Goal: Information Seeking & Learning: Compare options

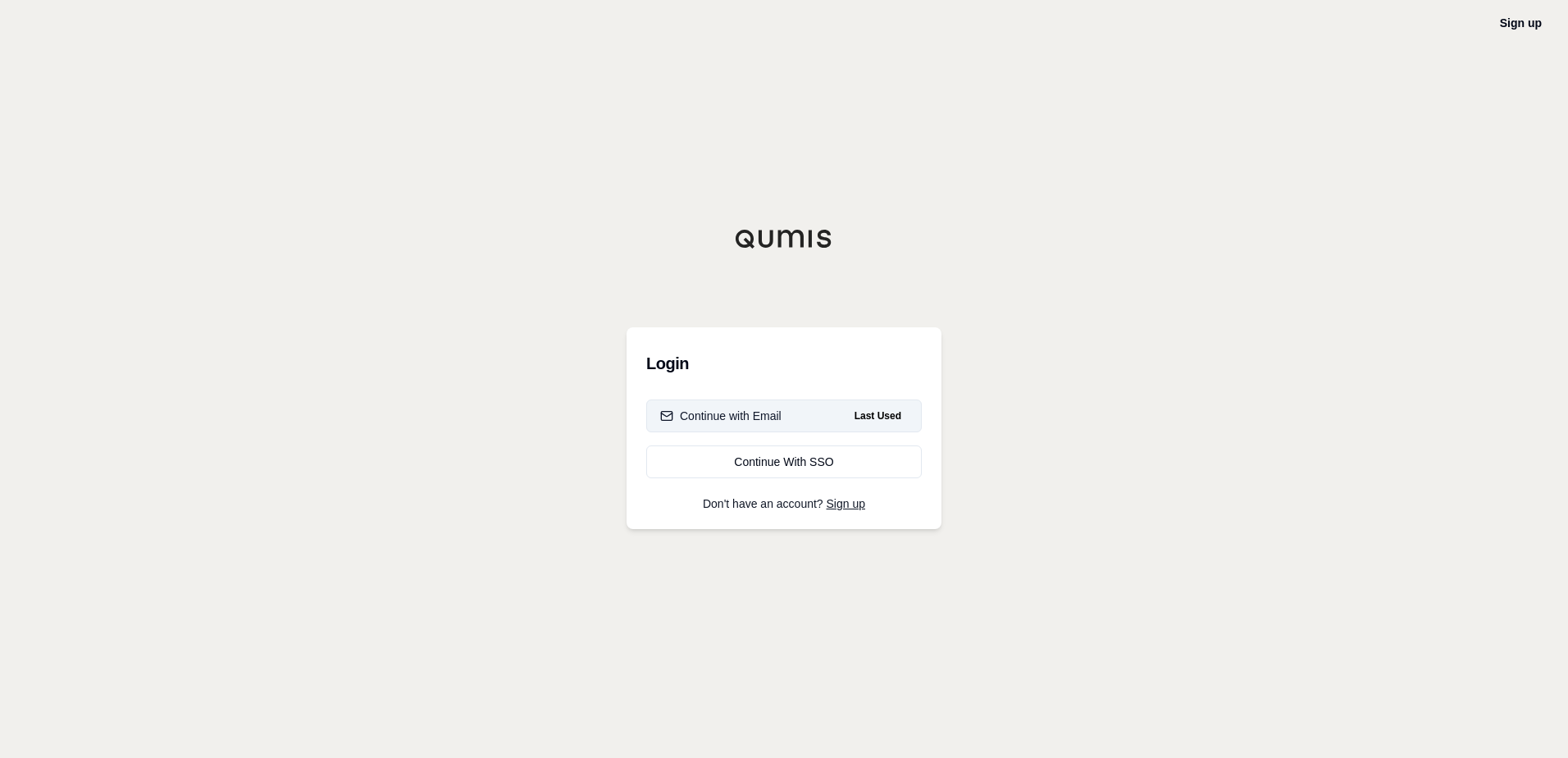
click at [780, 421] on div "Continue with Email" at bounding box center [720, 415] width 121 height 16
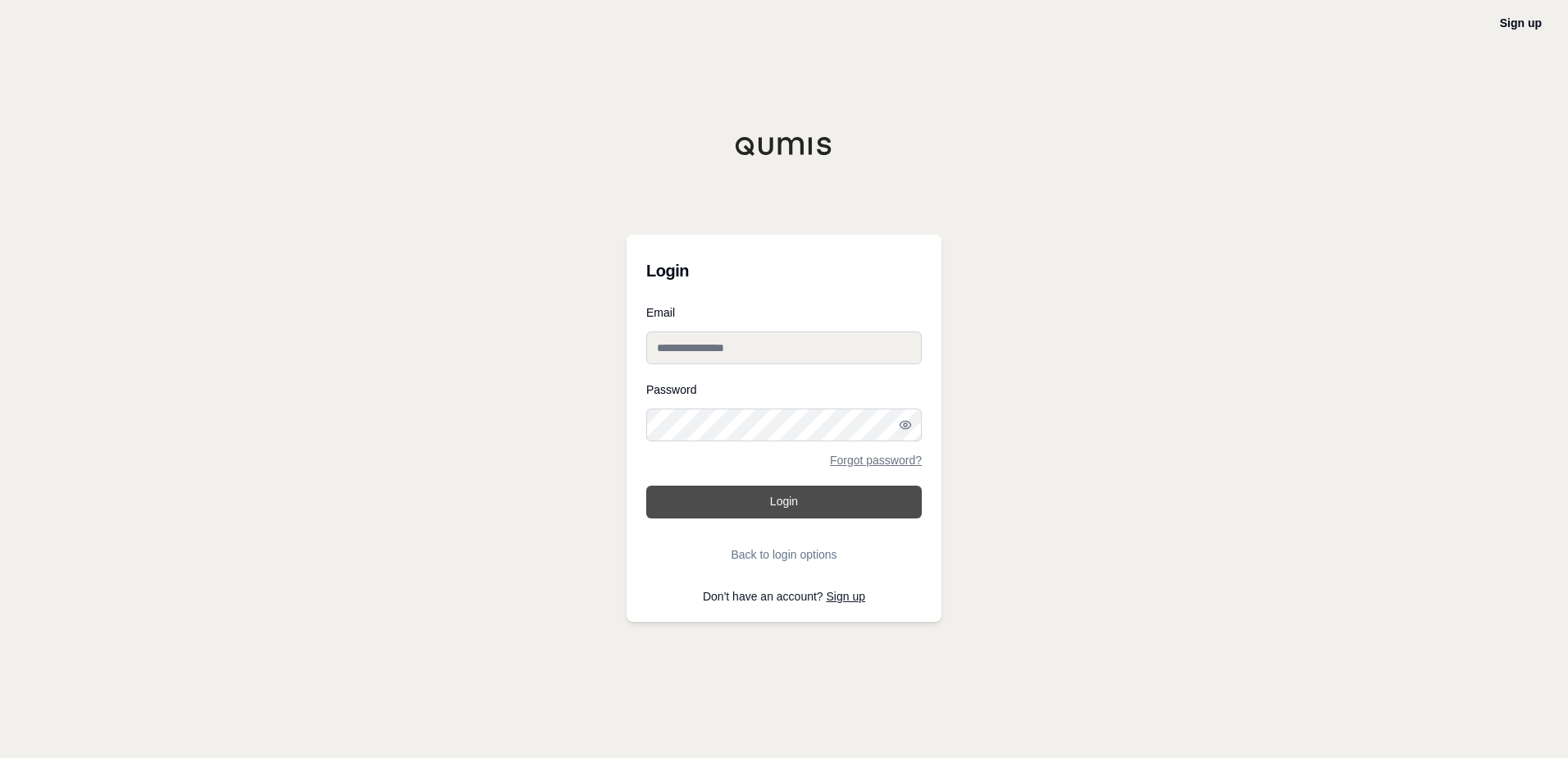
type input "**********"
click at [756, 495] on button "Login" at bounding box center [784, 502] width 276 height 33
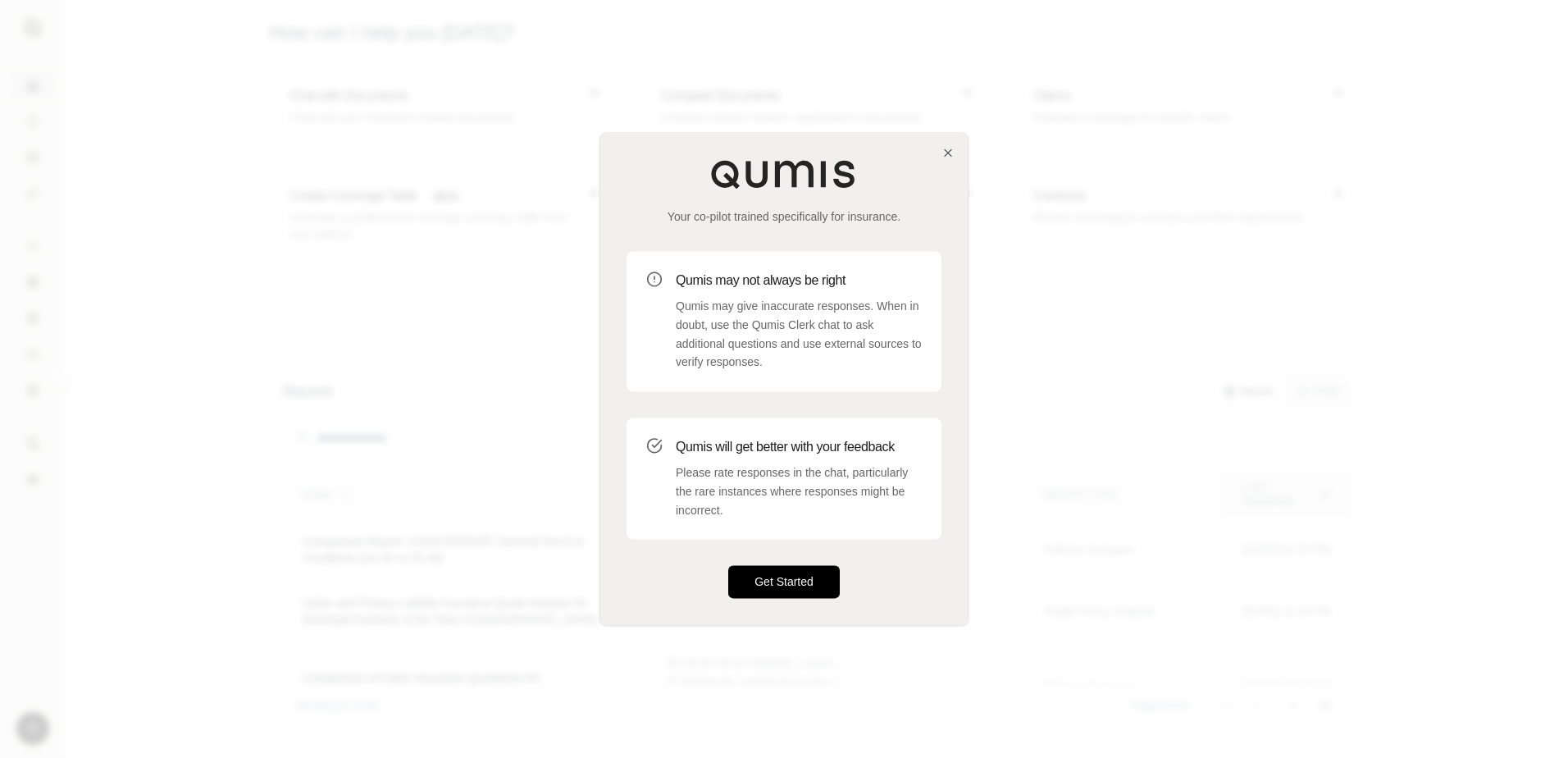
click at [776, 582] on button "Get Started" at bounding box center [784, 582] width 112 height 33
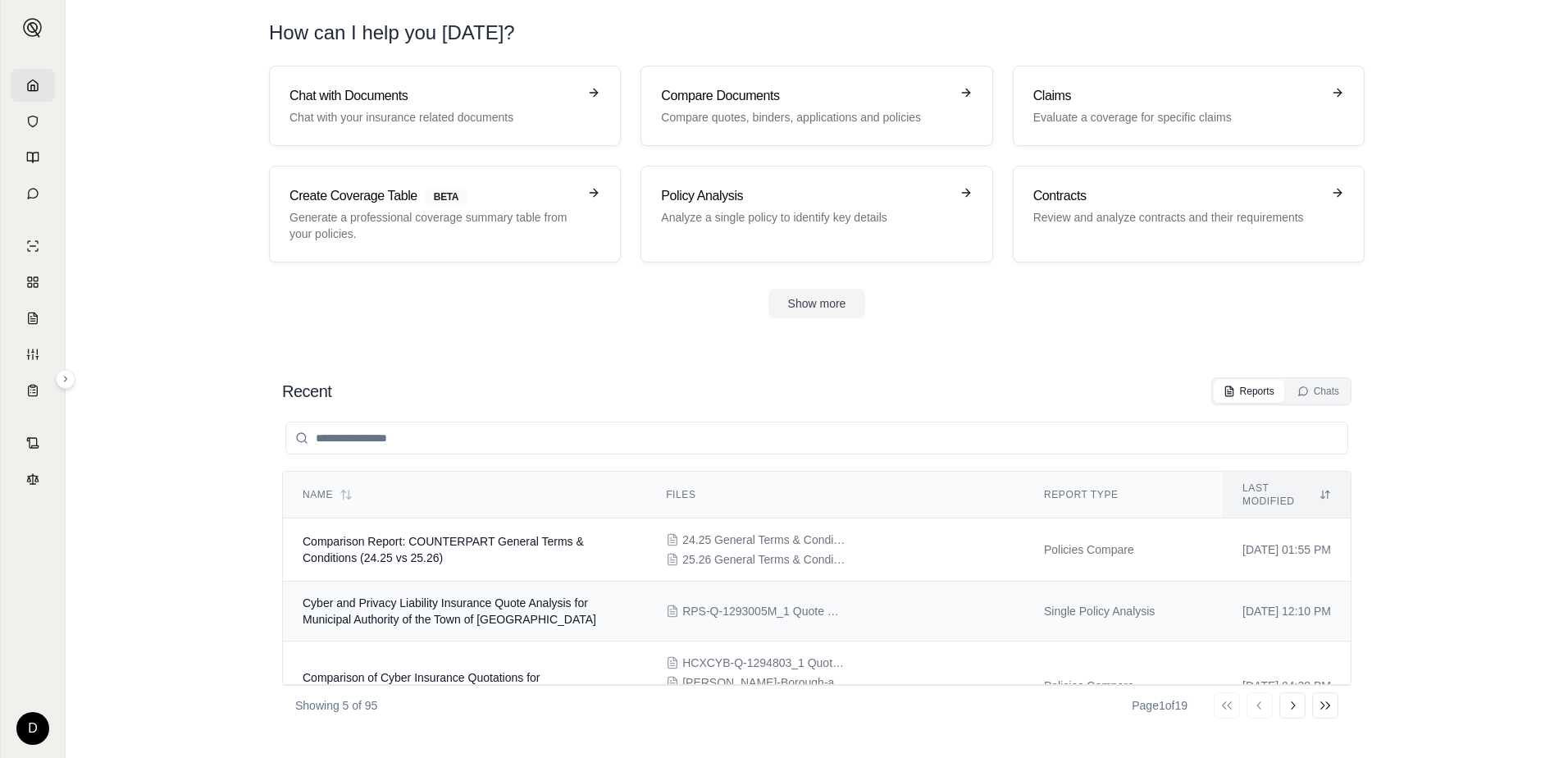
click at [485, 602] on span "Cyber and Privacy Liability Insurance Quote Analysis for Municipal Authority of…" at bounding box center [449, 610] width 294 height 29
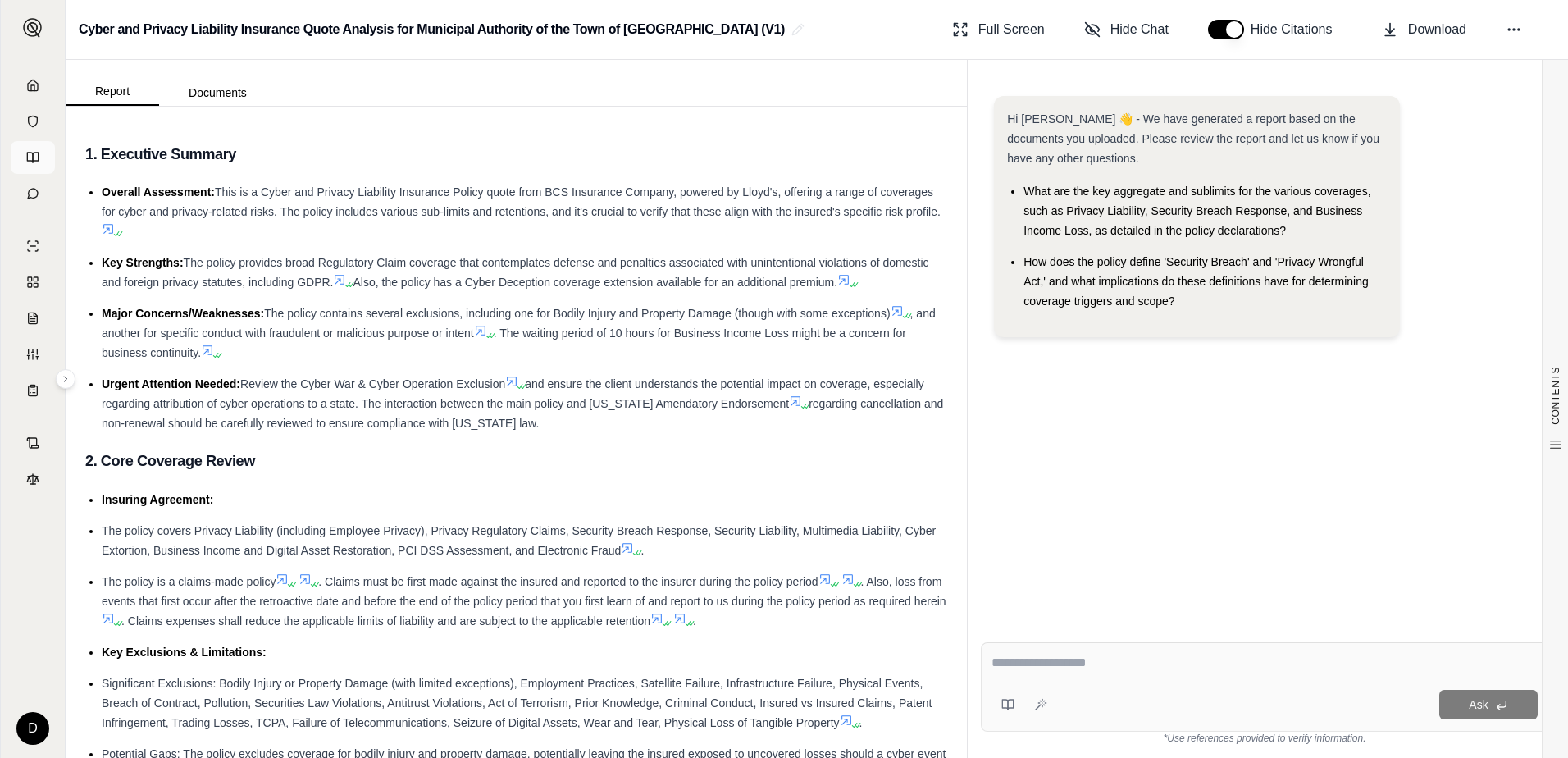
click at [34, 158] on icon at bounding box center [33, 158] width 14 height 14
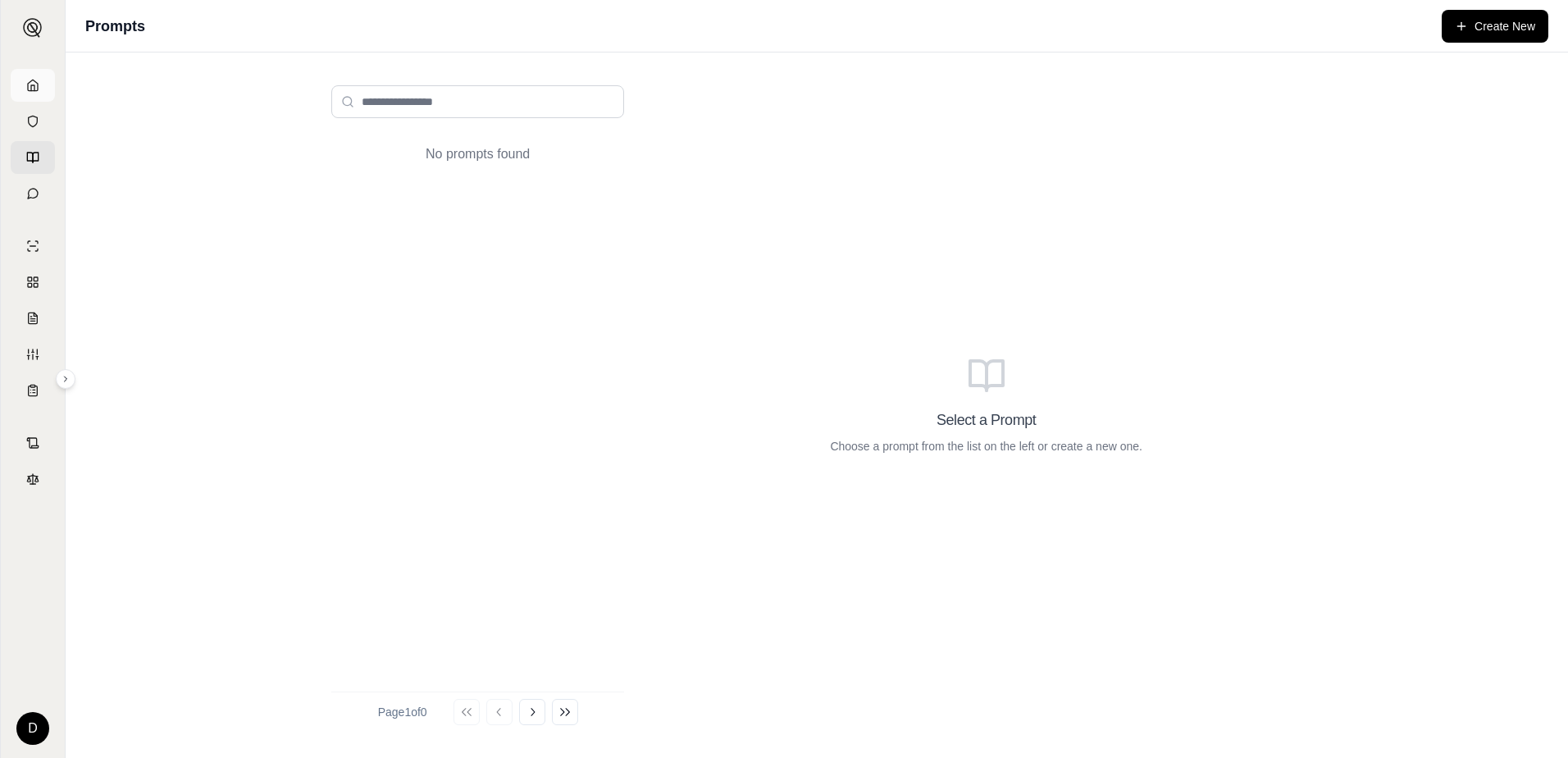
click at [40, 88] on link at bounding box center [33, 85] width 45 height 33
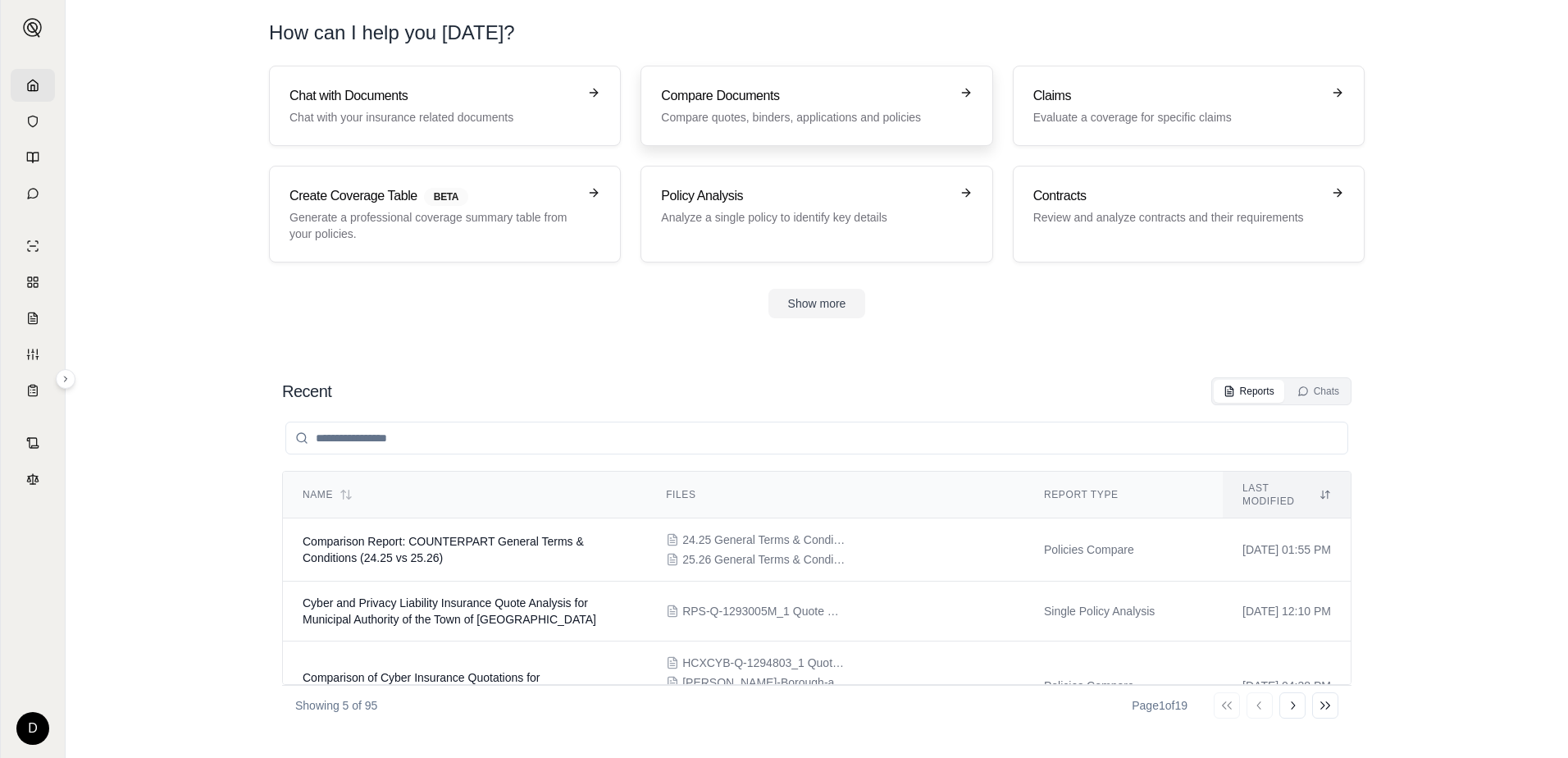
click at [750, 102] on h3 "Compare Documents" at bounding box center [804, 96] width 288 height 19
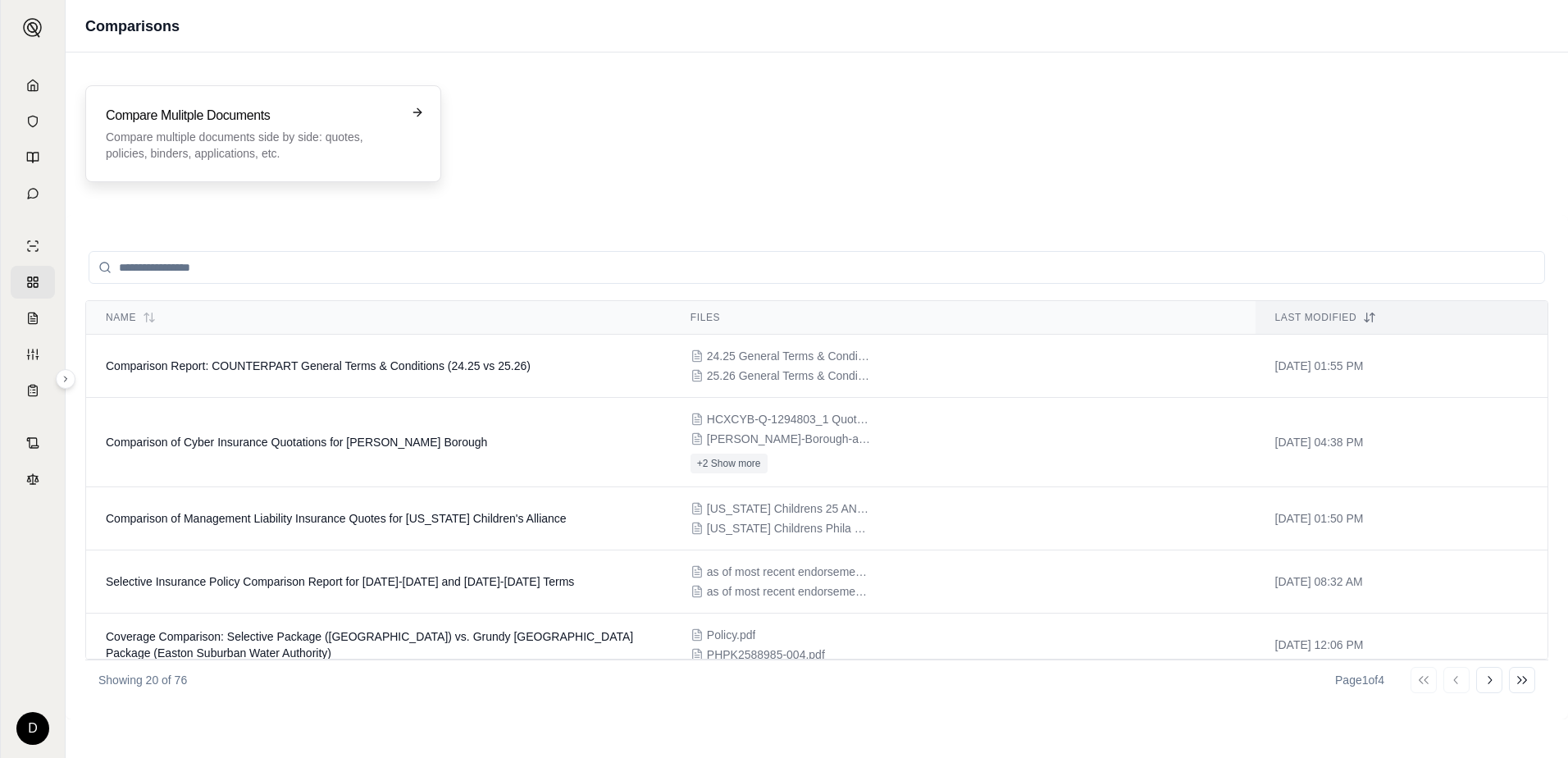
click at [182, 110] on h3 "Compare Mulitple Documents" at bounding box center [251, 115] width 292 height 19
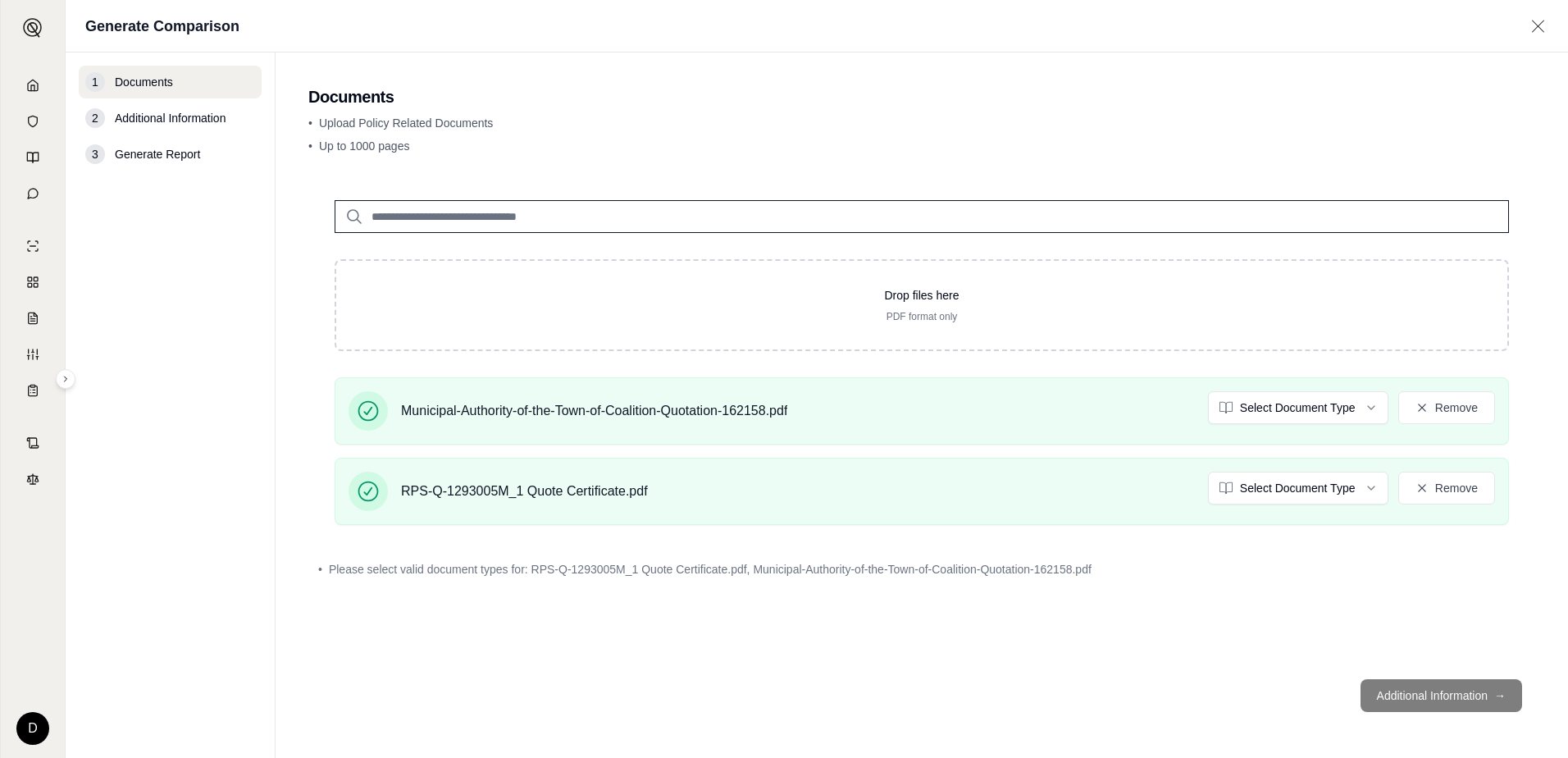
click at [1407, 699] on footer "Additional Information →" at bounding box center [922, 695] width 1226 height 59
click at [1377, 697] on footer "Additional Information →" at bounding box center [922, 695] width 1226 height 59
drag, startPoint x: 593, startPoint y: 137, endPoint x: 625, endPoint y: 112, distance: 40.6
click at [602, 134] on div "• Upload Policy Related Documents • Up to 1000 pages" at bounding box center [922, 137] width 1226 height 46
click at [1454, 700] on footer "Additional Information →" at bounding box center [922, 695] width 1226 height 59
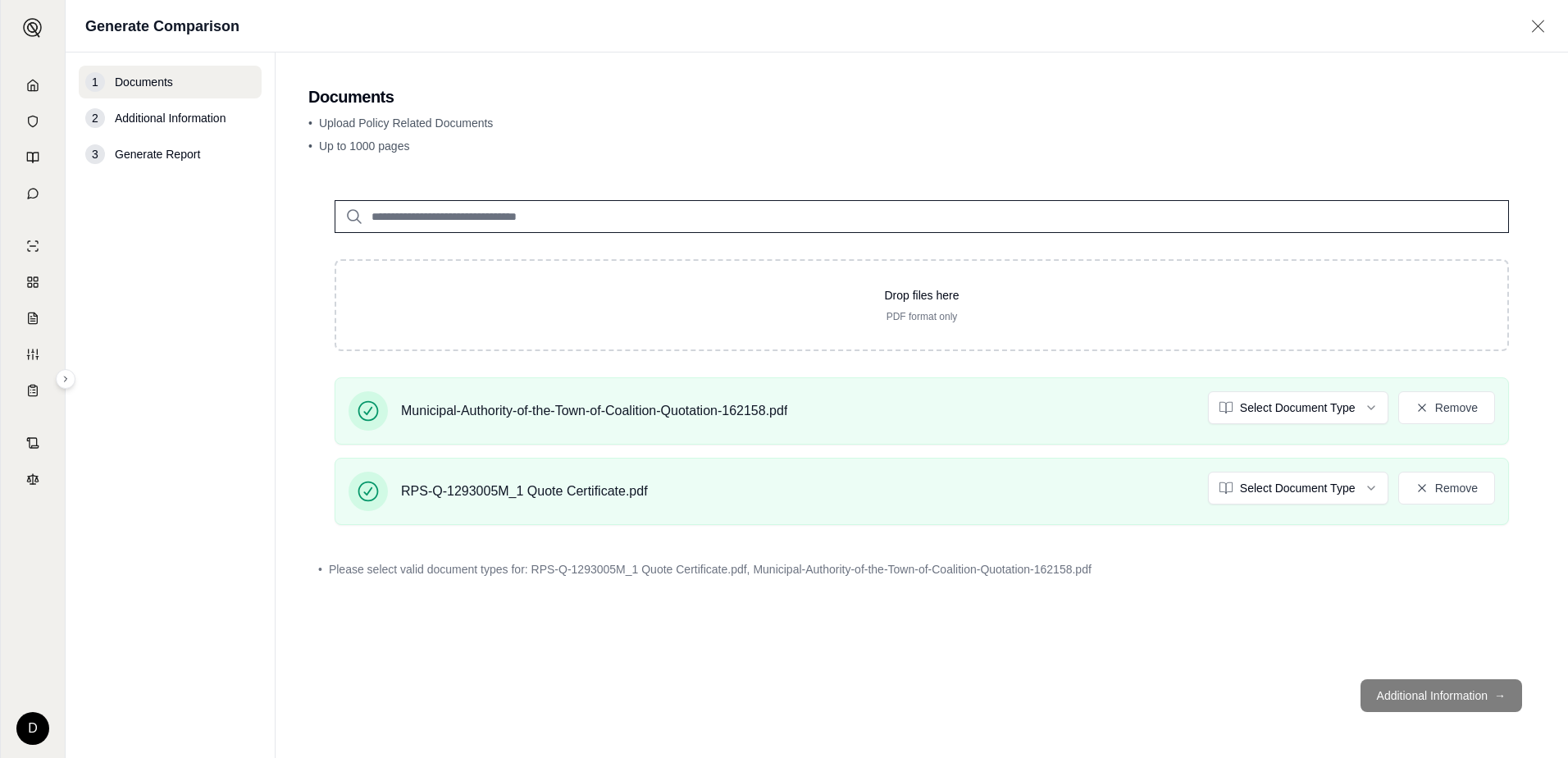
click at [1309, 582] on div "• Please select valid document types for: RPS-Q-1293005M_1 Quote Certificate.pd…" at bounding box center [922, 569] width 1226 height 36
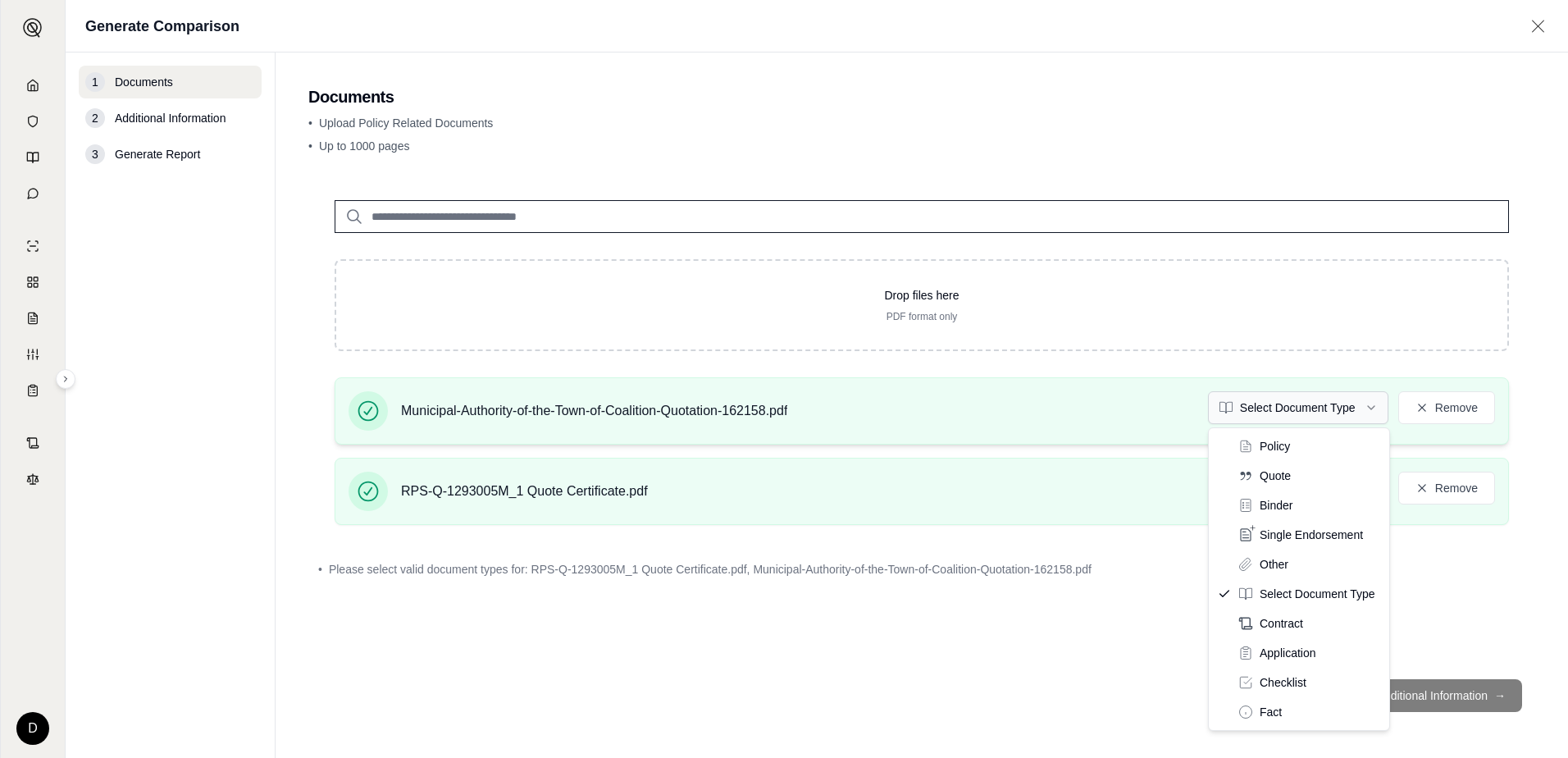
click at [1380, 408] on html "D Generate Comparison 1 Documents 2 Additional Information 3 Generate Report Do…" at bounding box center [784, 379] width 1568 height 758
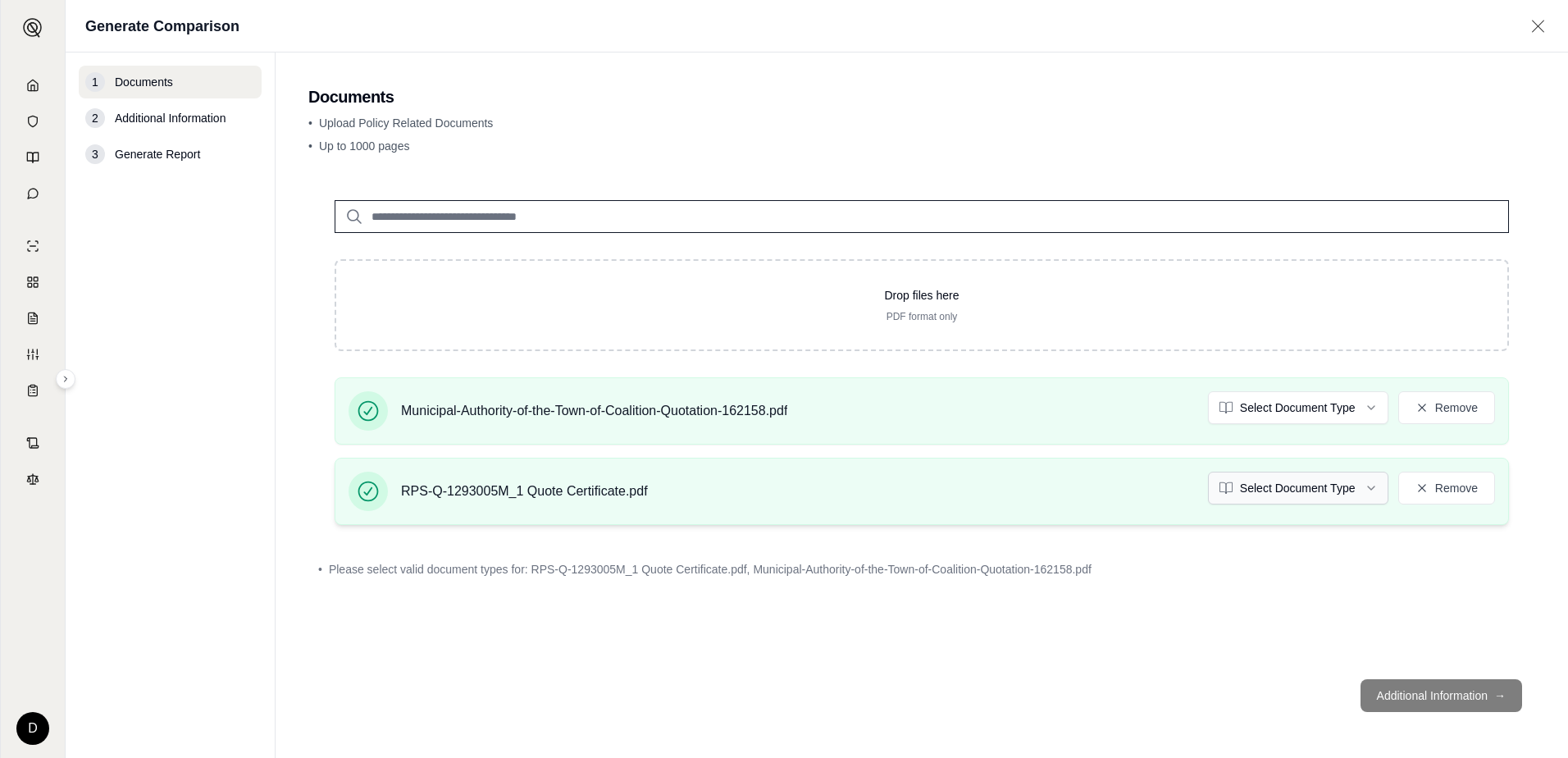
click at [1321, 488] on html "D Generate Comparison 1 Documents 2 Additional Information 3 Generate Report Do…" at bounding box center [784, 379] width 1568 height 758
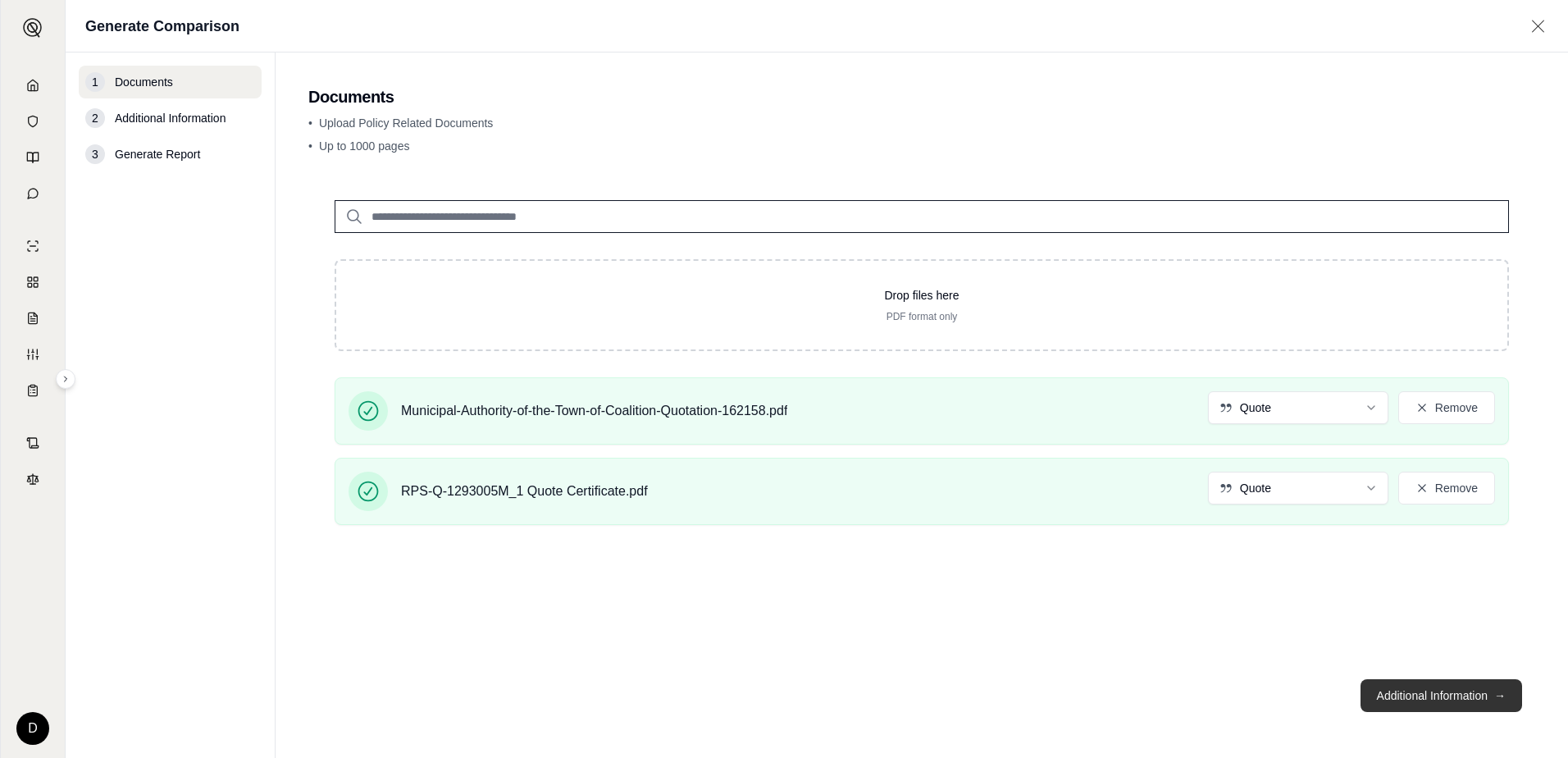
click at [1425, 699] on button "Additional Information →" at bounding box center [1441, 696] width 162 height 33
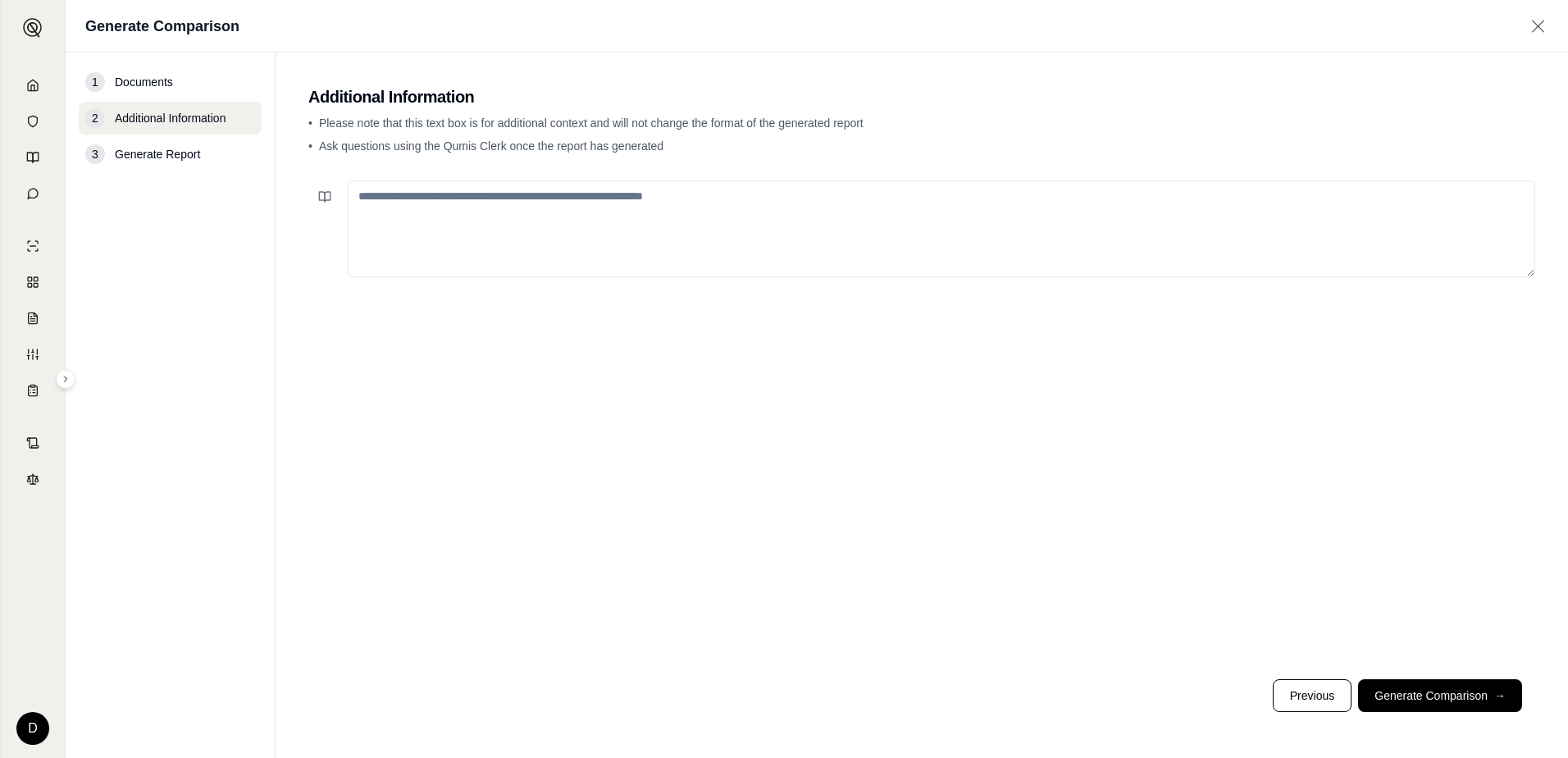
click at [1441, 687] on button "Generate Comparison →" at bounding box center [1440, 696] width 164 height 33
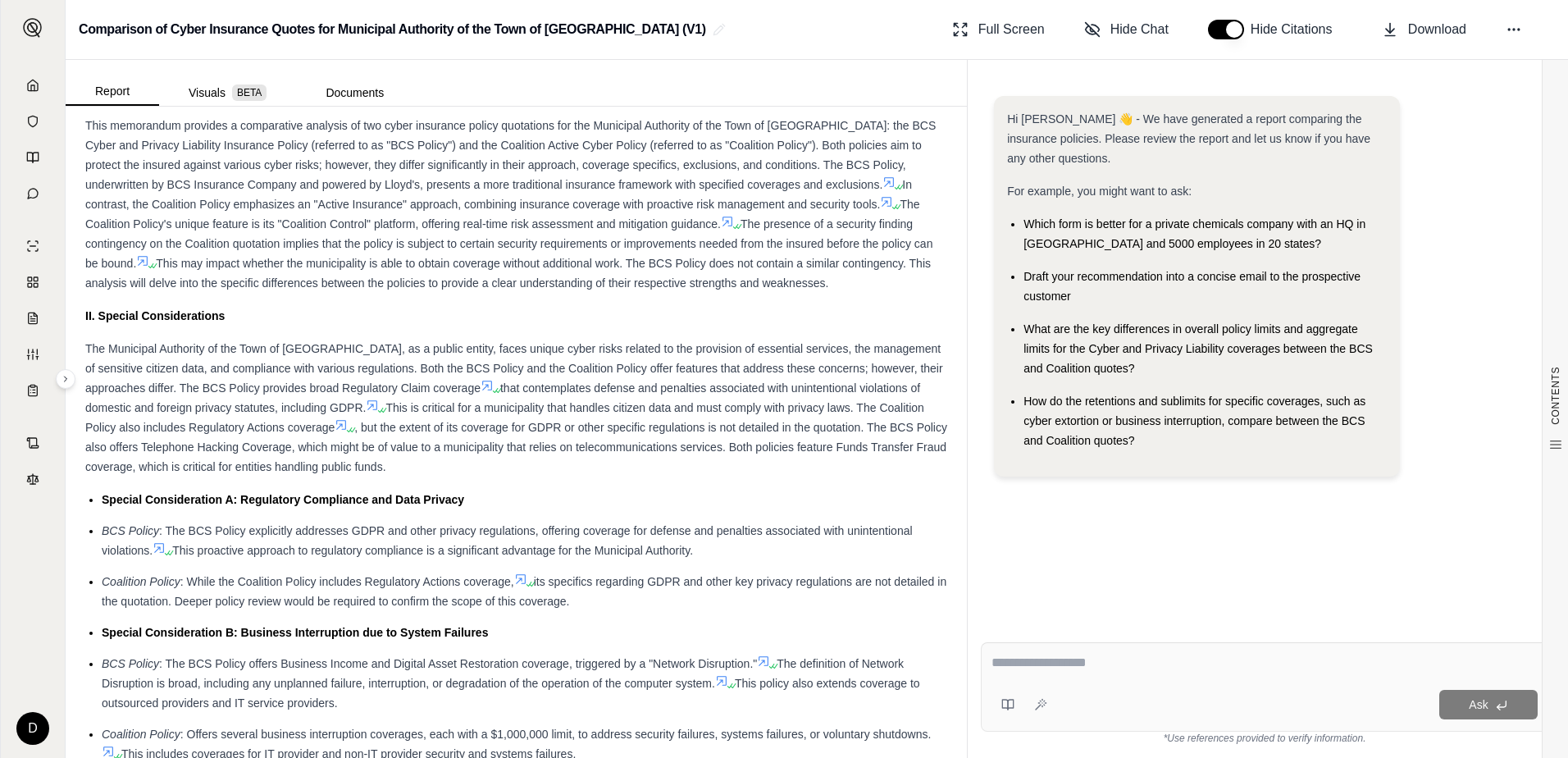
scroll to position [1067, 0]
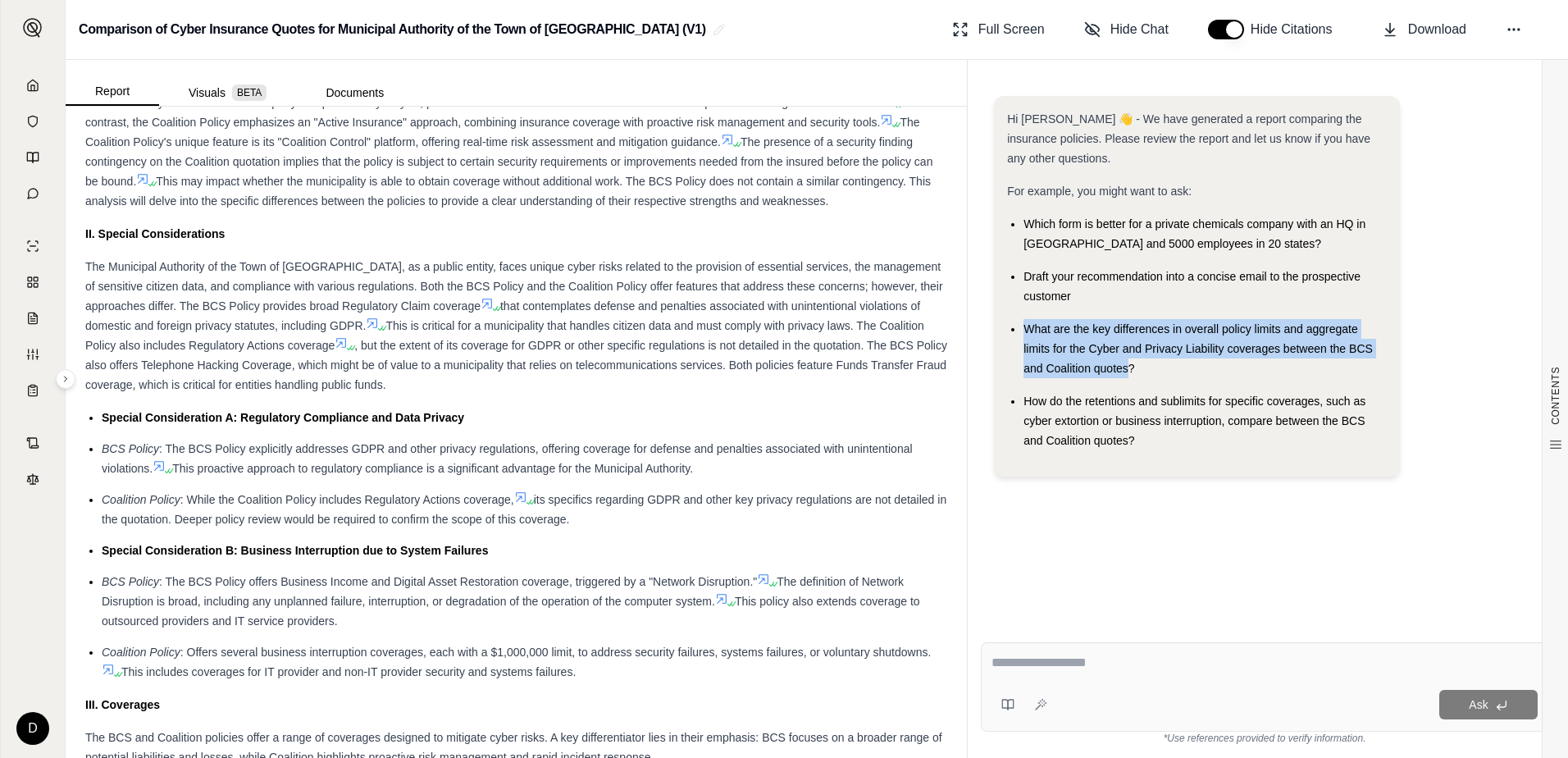
drag, startPoint x: 1128, startPoint y: 374, endPoint x: 1024, endPoint y: 323, distance: 115.8
click at [1024, 323] on span "What are the key differences in overall policy limits and aggregate limits for …" at bounding box center [1198, 348] width 349 height 52
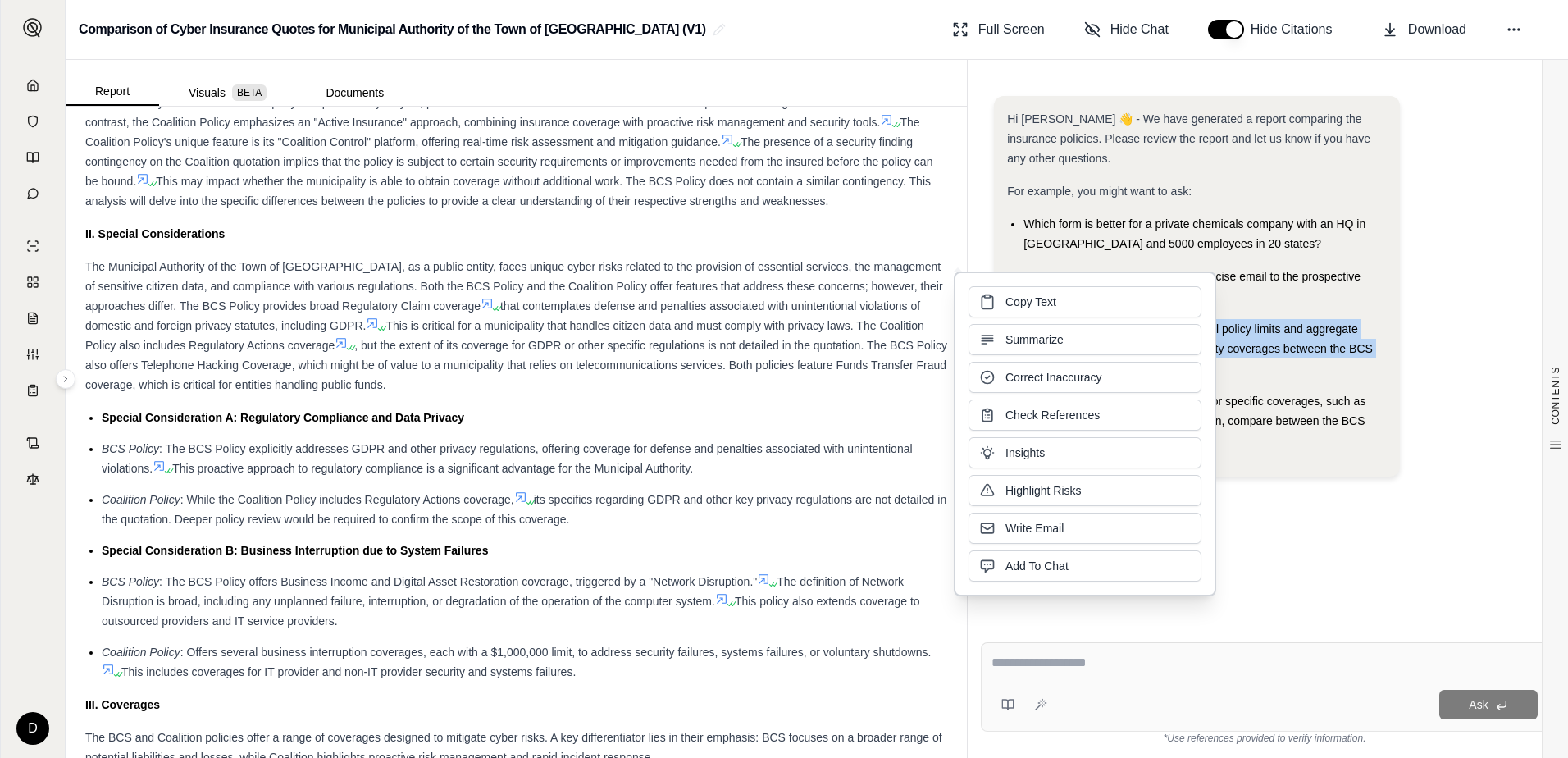
copy span "What are the key differences in overall policy limits and aggregate limits for …"
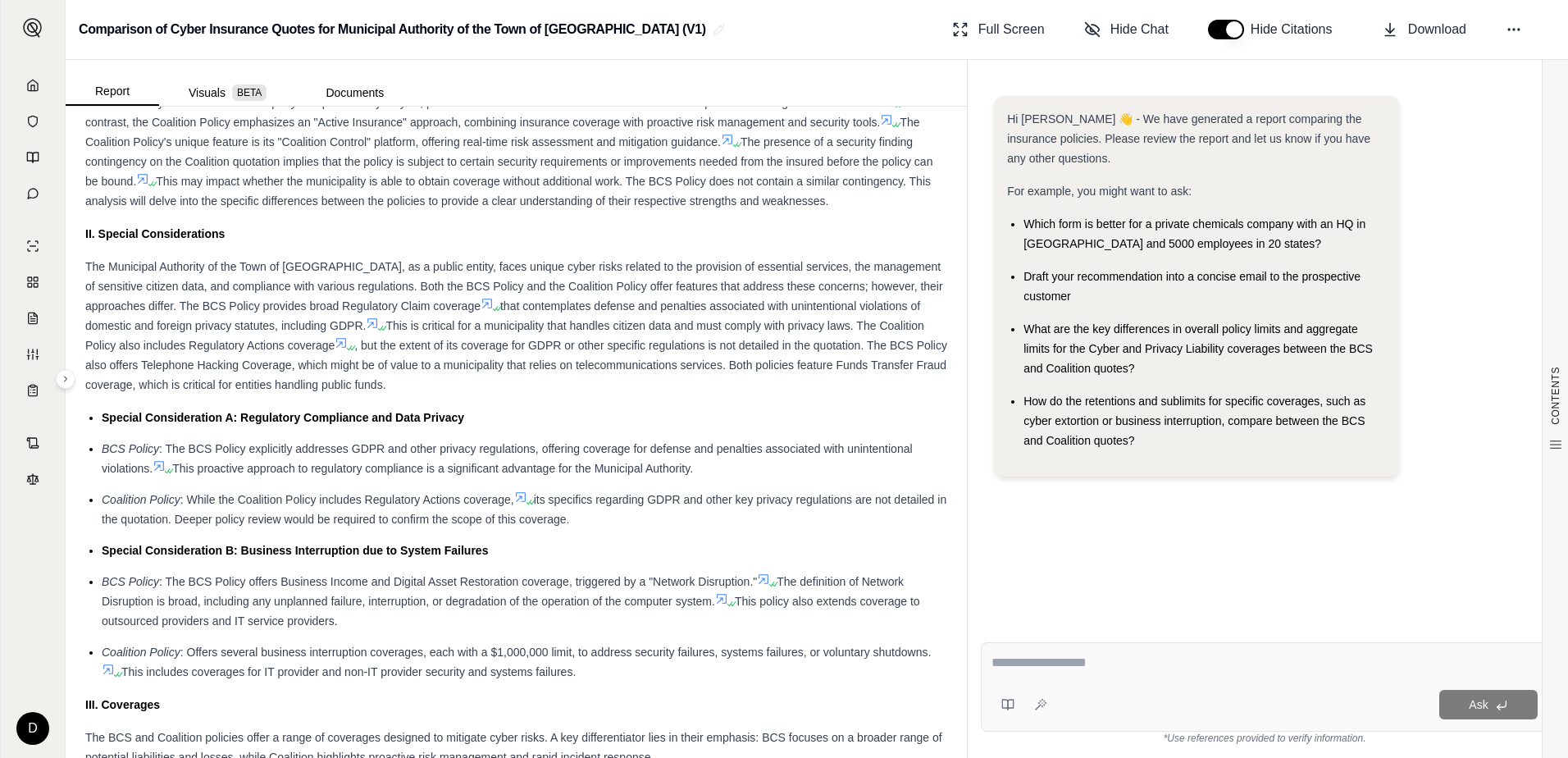
click at [1039, 666] on textarea at bounding box center [1264, 663] width 546 height 19
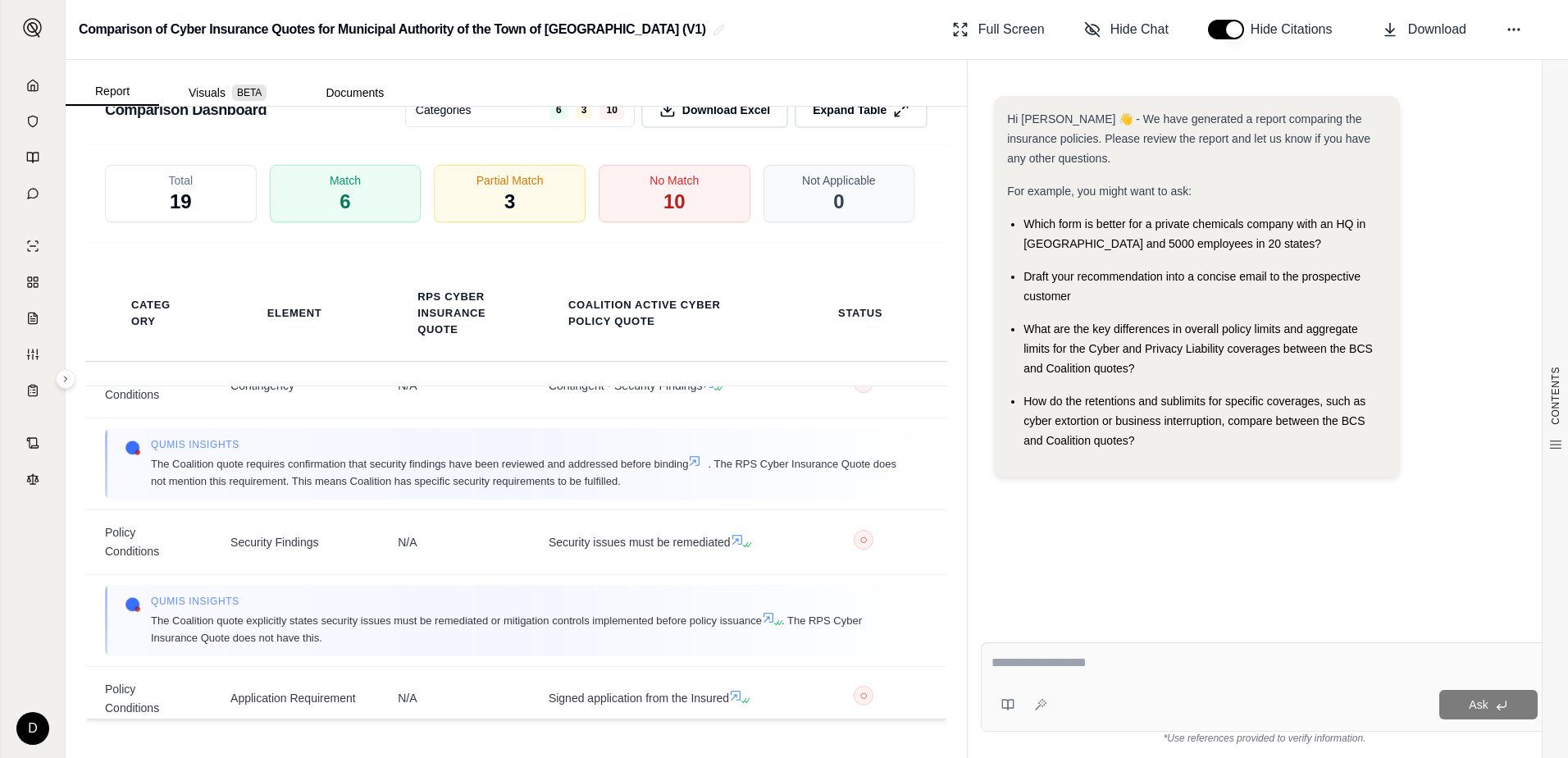
scroll to position [1968, 0]
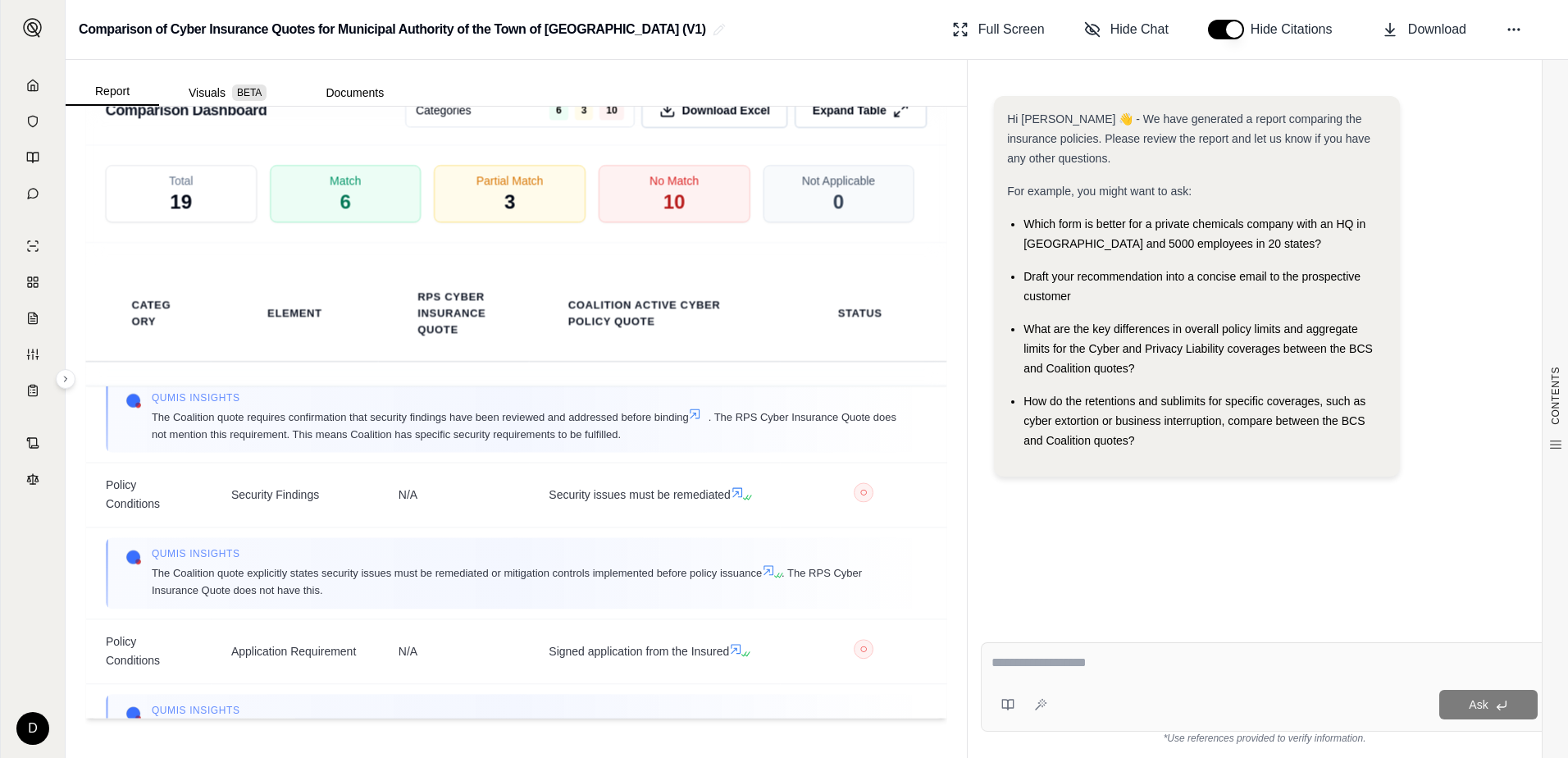
click at [1033, 668] on textarea at bounding box center [1264, 663] width 546 height 19
paste textarea "**********"
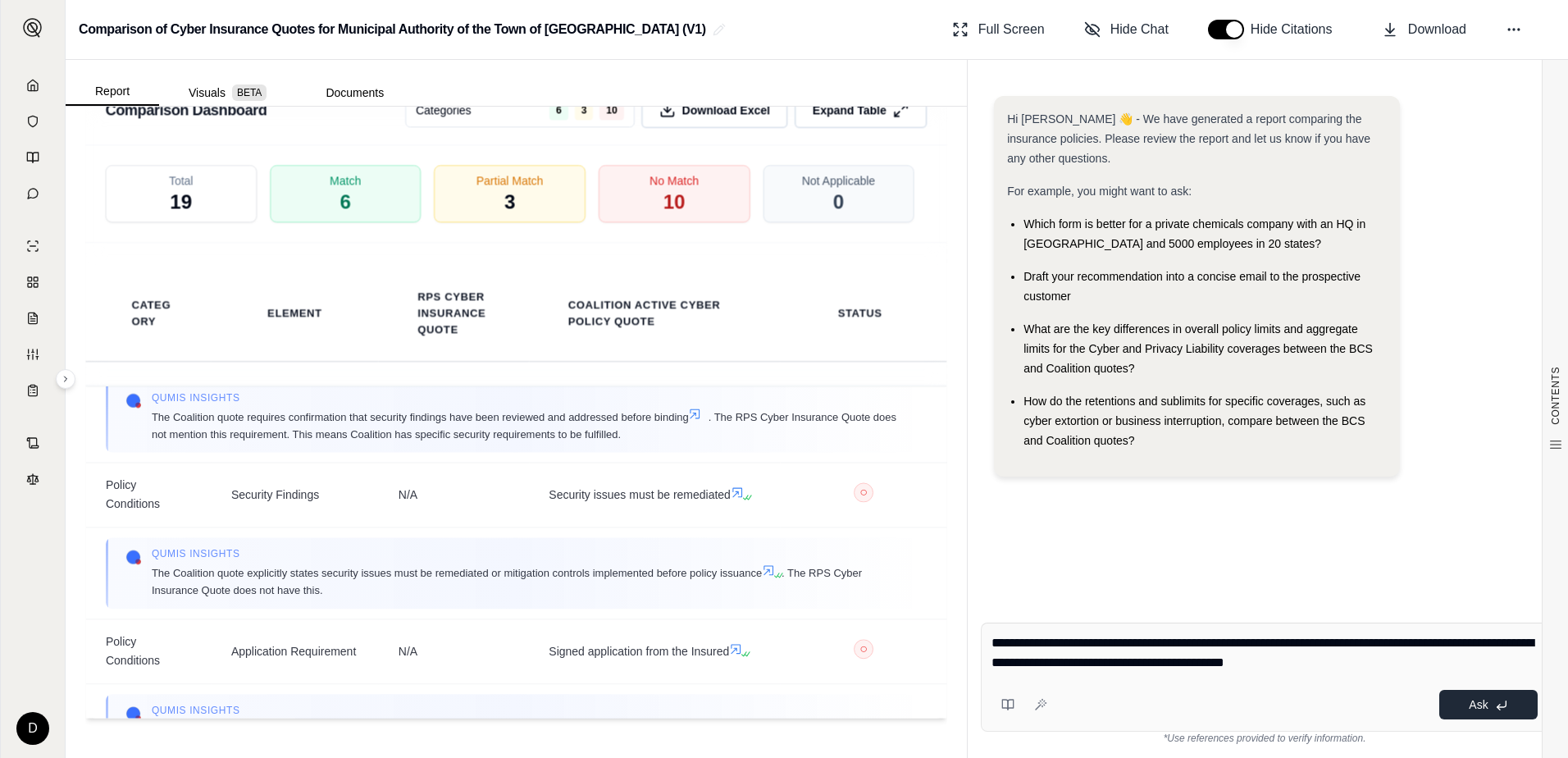
type textarea "**********"
click at [1480, 712] on button "Ask" at bounding box center [1487, 705] width 98 height 29
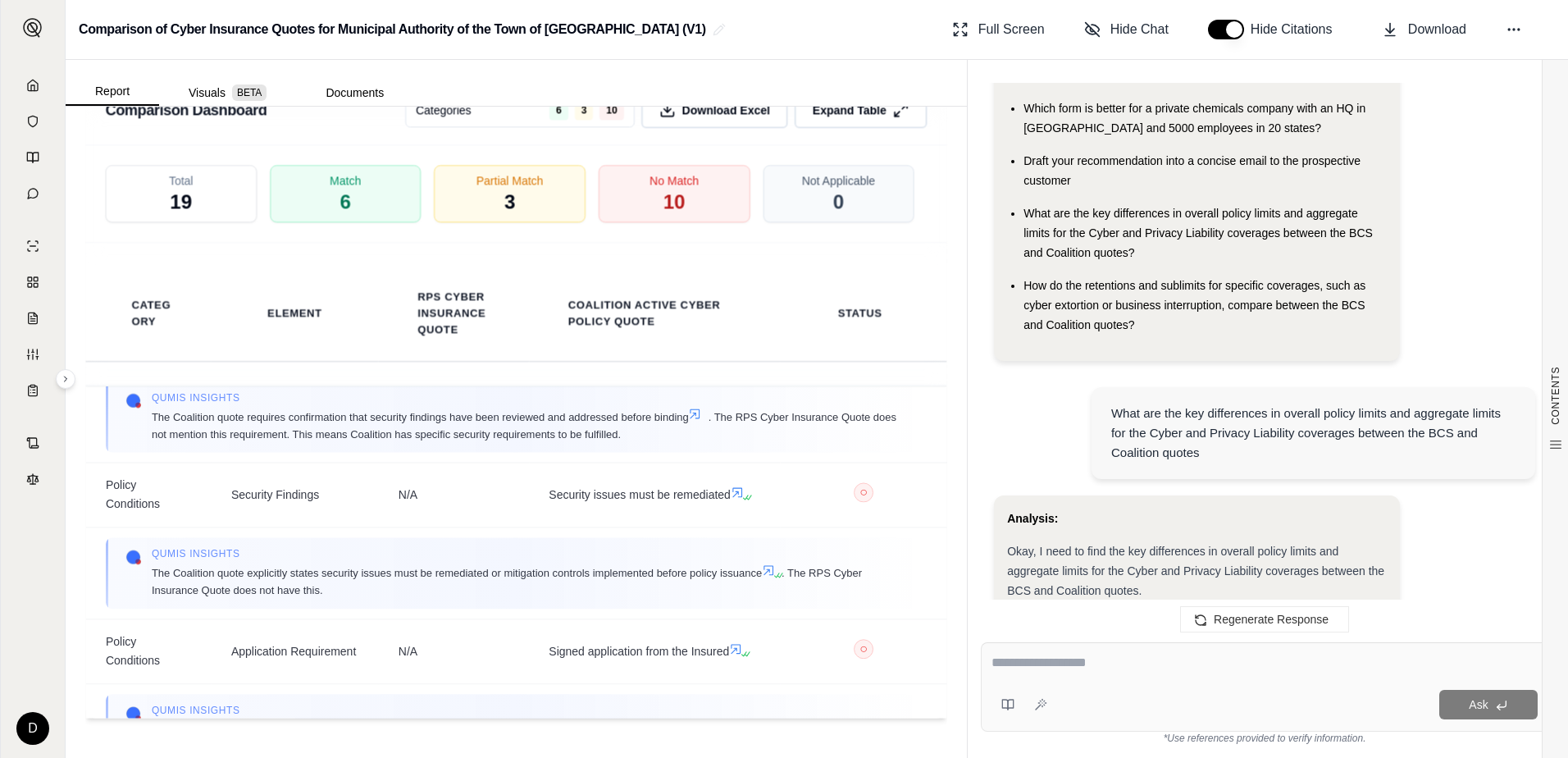
scroll to position [0, 0]
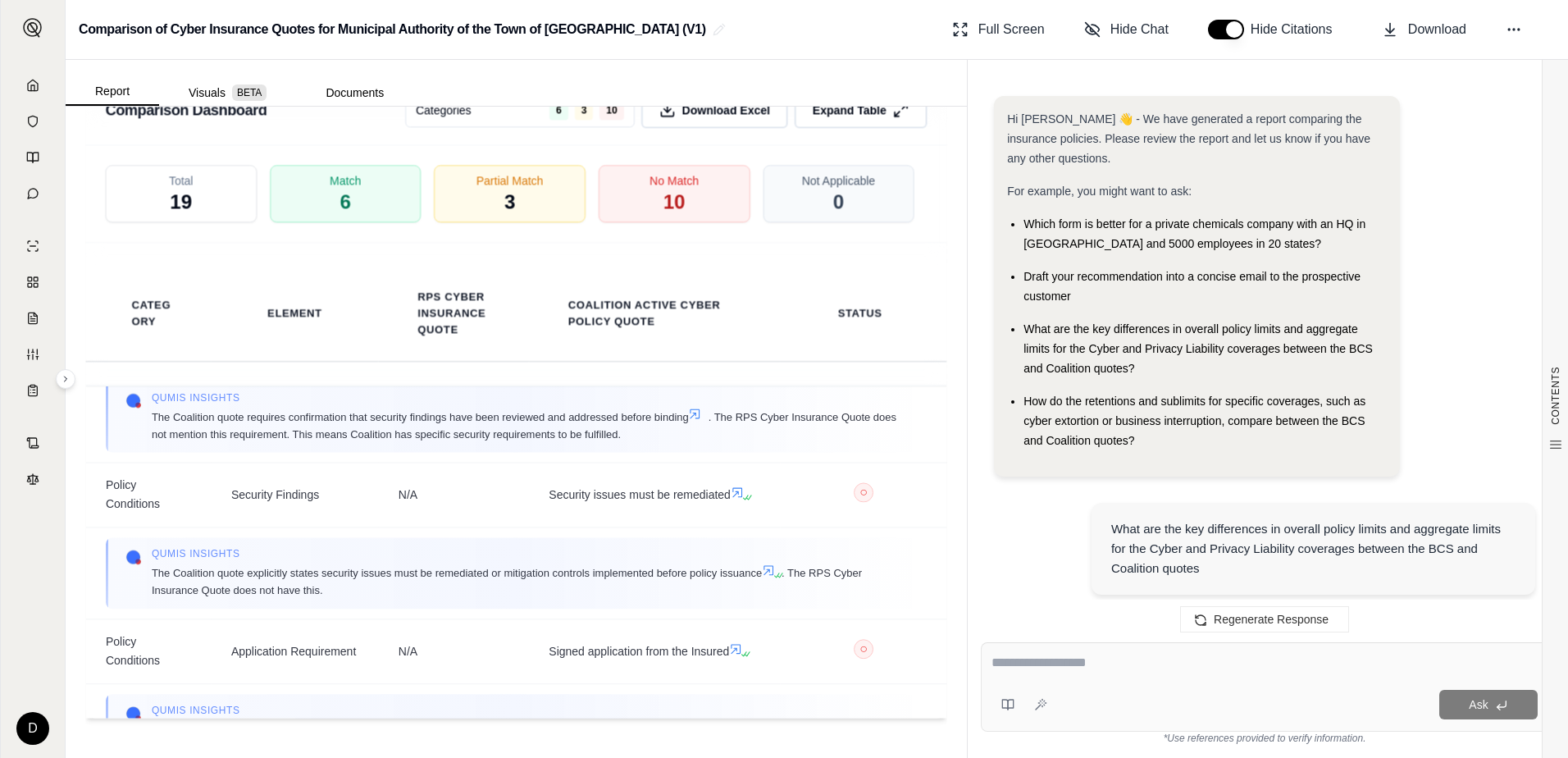
click at [1114, 672] on textarea at bounding box center [1264, 663] width 546 height 19
type textarea "**********"
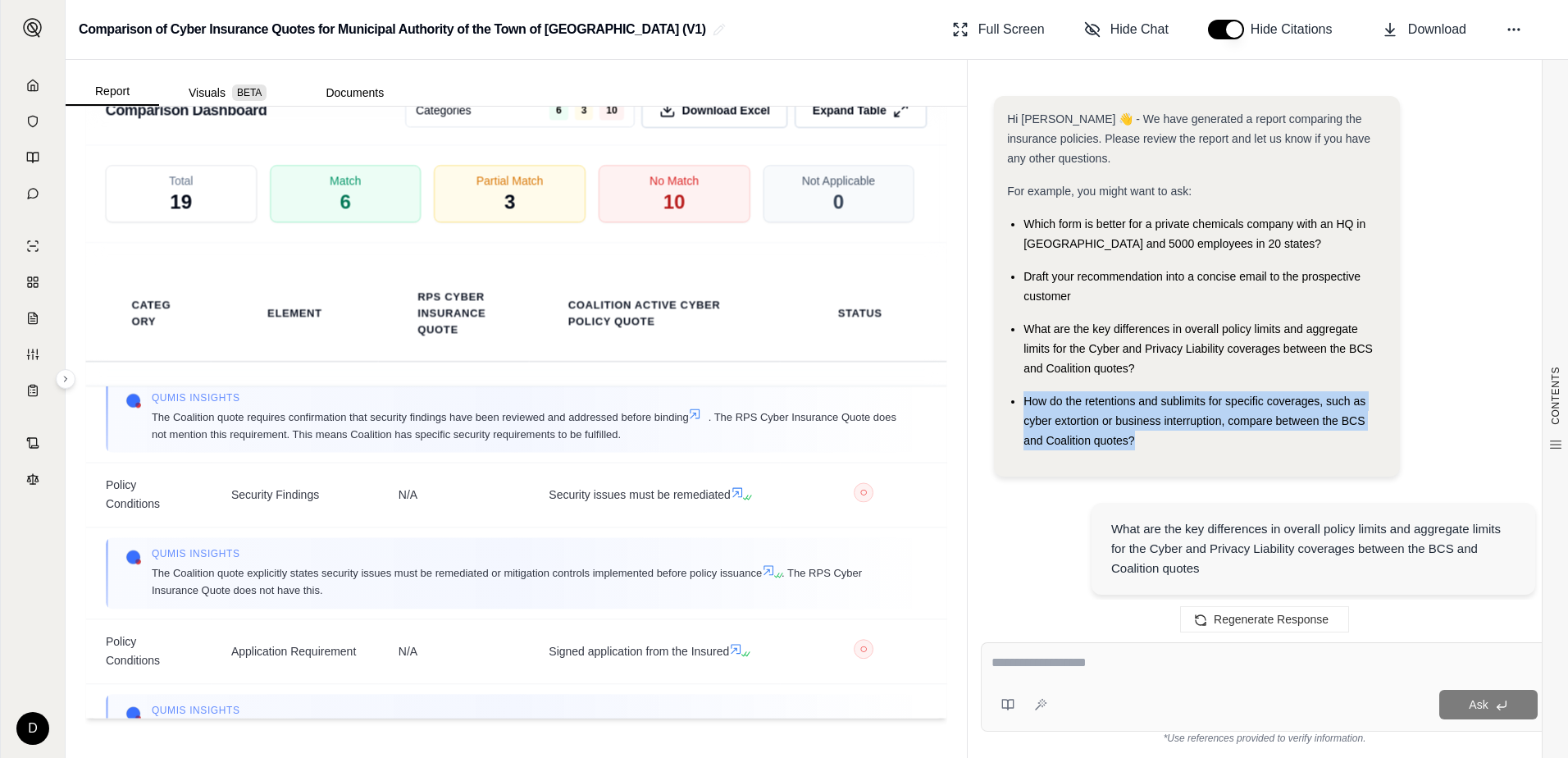
drag, startPoint x: 1028, startPoint y: 401, endPoint x: 1153, endPoint y: 442, distance: 131.6
click at [1153, 442] on div "How do the retentions and sublimits for specific coverages, such as cyber extor…" at bounding box center [1205, 420] width 363 height 59
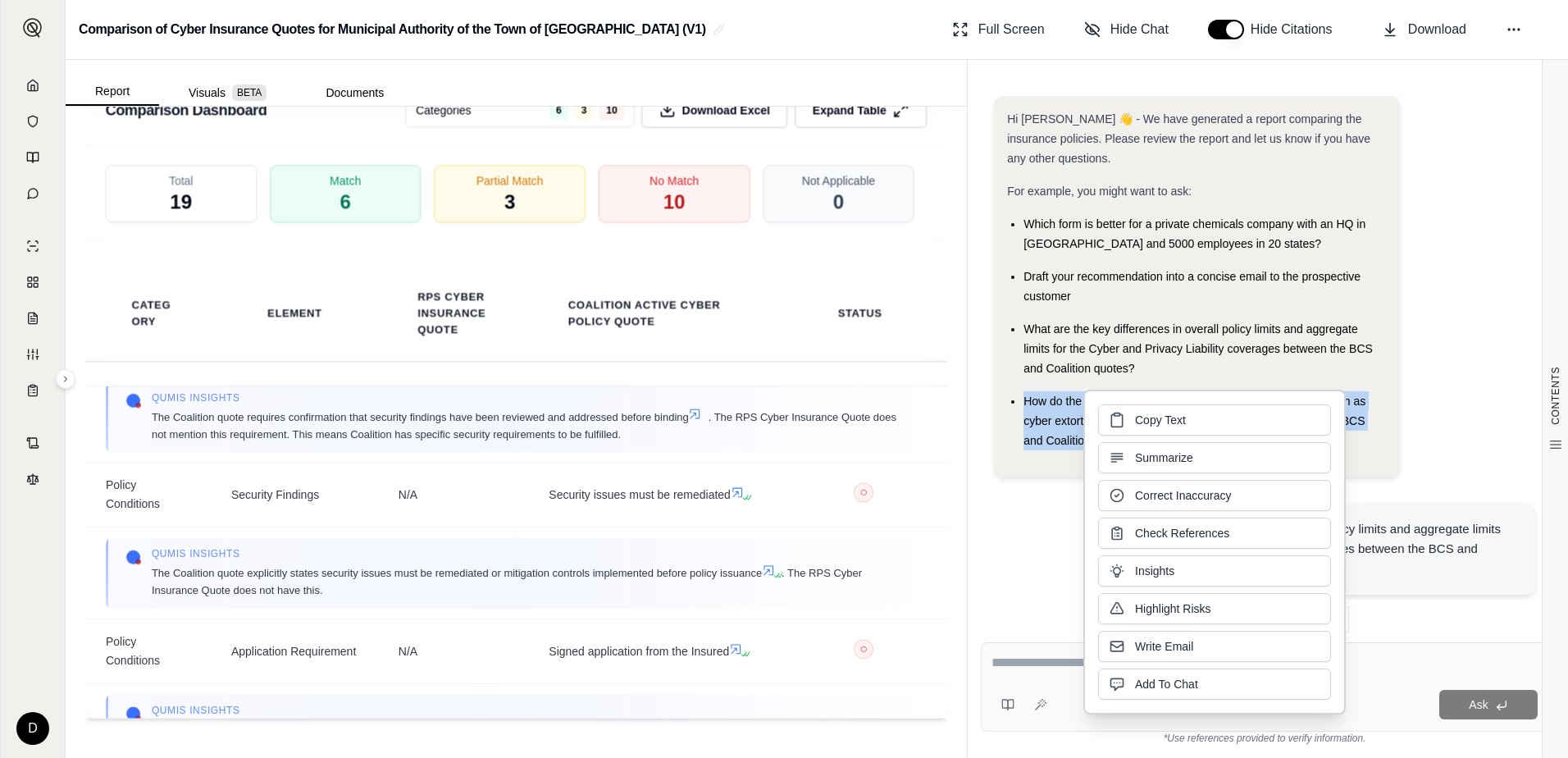
copy span "How do the retentions and sublimits for specific coverages, such as cyber extor…"
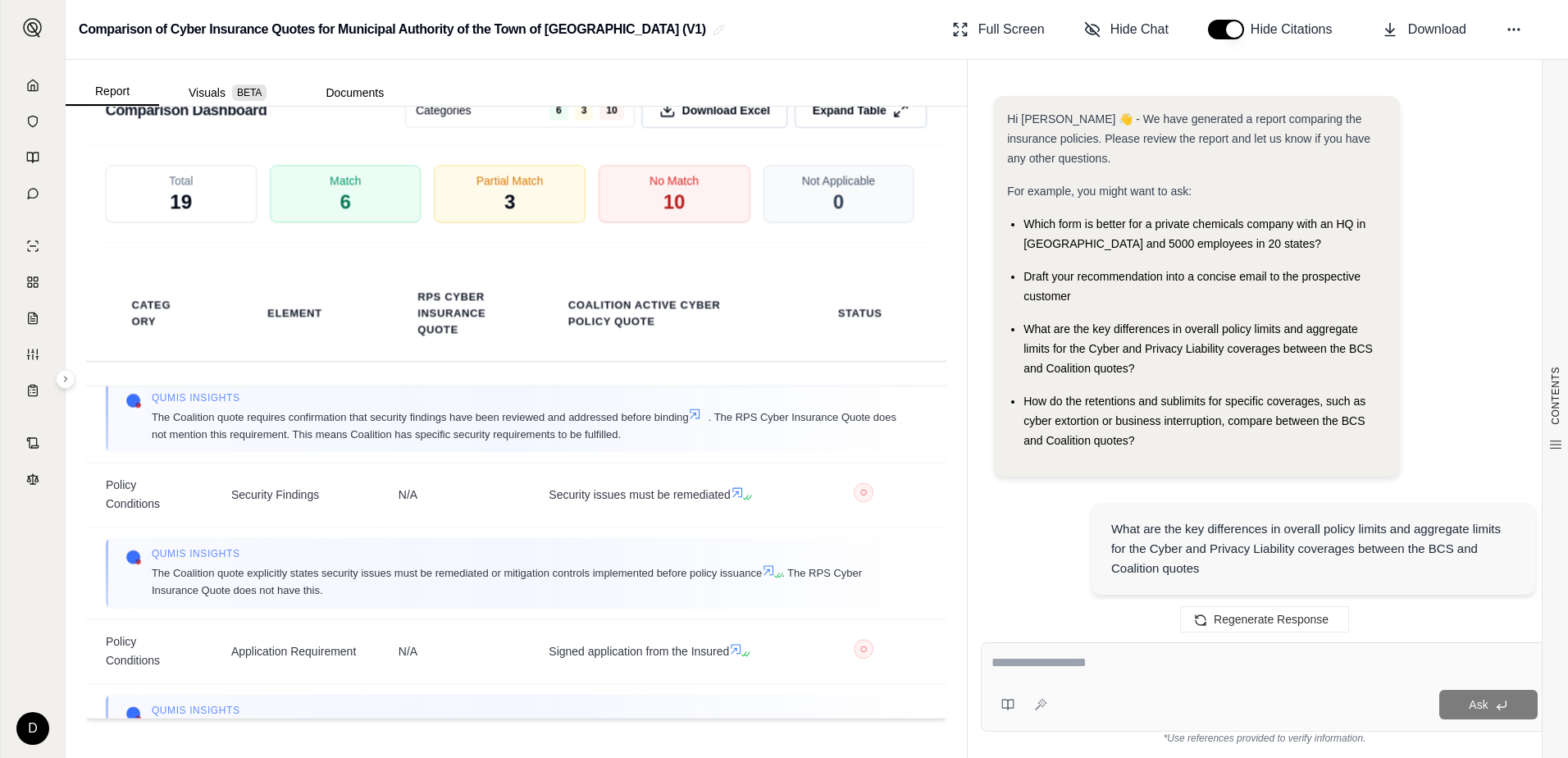
click at [1022, 657] on textarea at bounding box center [1264, 663] width 546 height 19
paste textarea "**********"
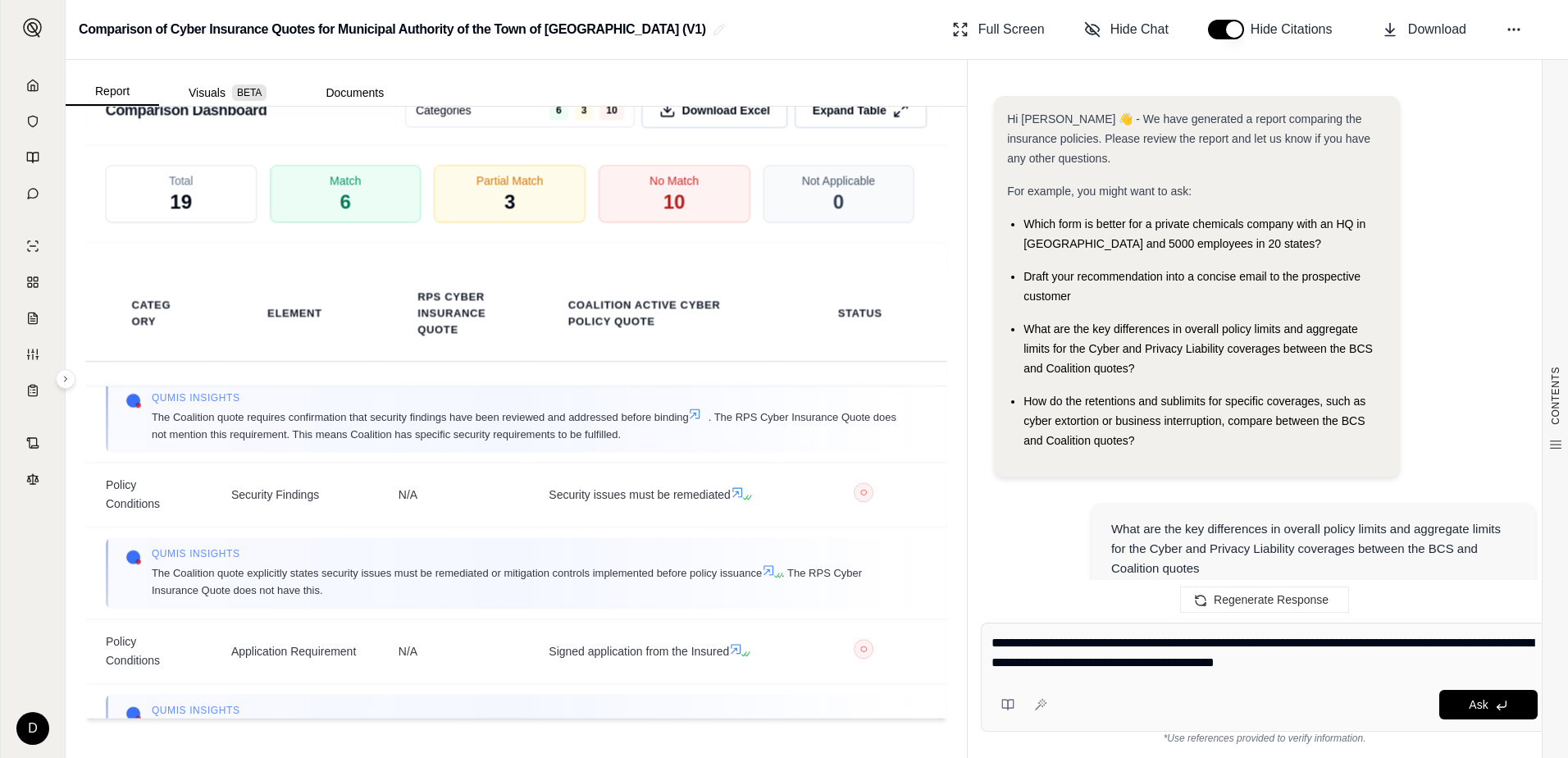
type textarea "**********"
click at [1023, 586] on div "Regenerate Response" at bounding box center [1264, 600] width 594 height 40
click at [1008, 500] on div "What are the key differences in overall policy limits and aggregate limits for …" at bounding box center [1264, 550] width 541 height 121
click at [1487, 702] on span "Ask" at bounding box center [1478, 705] width 18 height 14
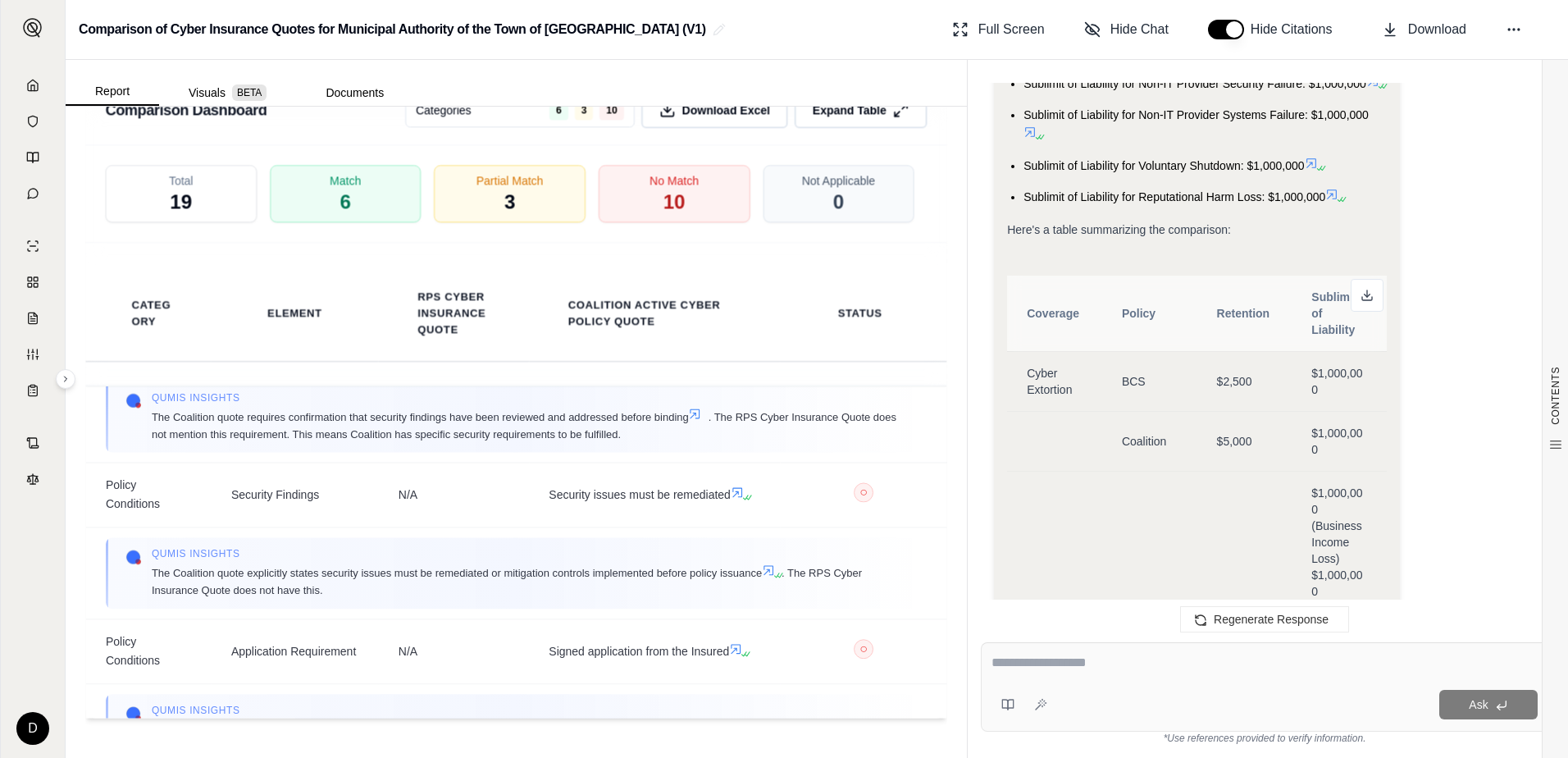
scroll to position [6756, 0]
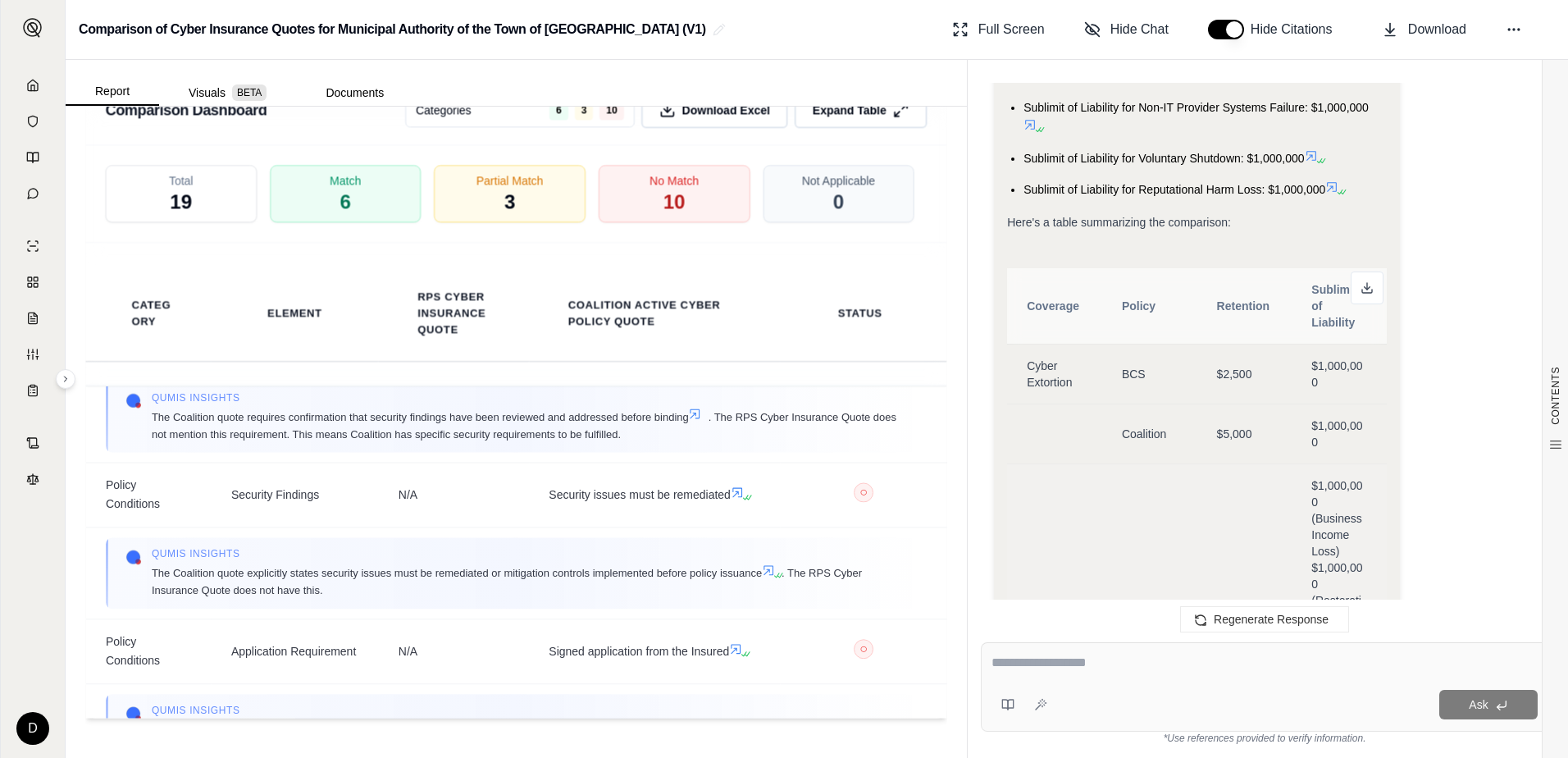
click at [1083, 544] on td "Business Interruption" at bounding box center [1055, 649] width 95 height 372
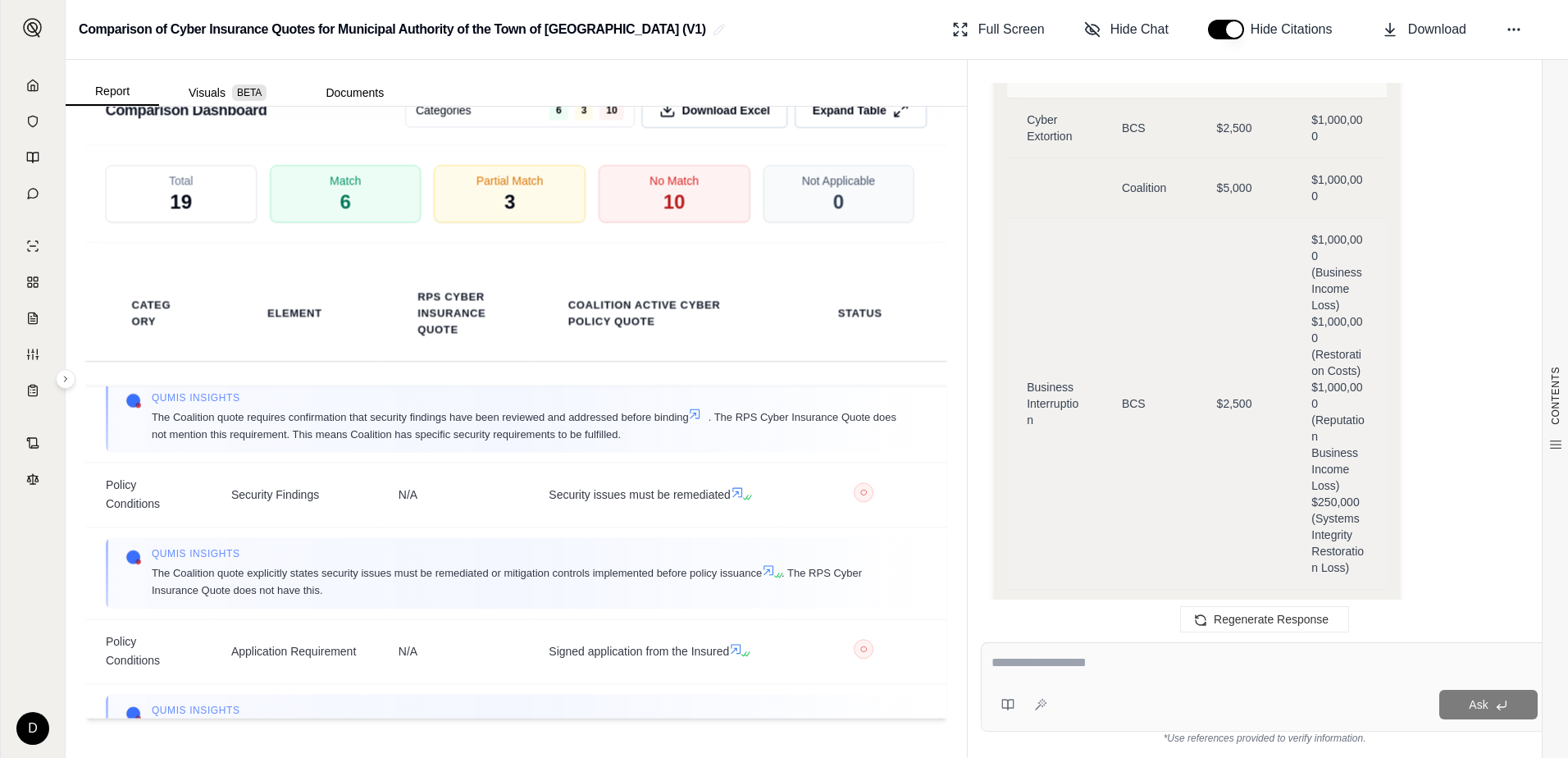
scroll to position [6838, 0]
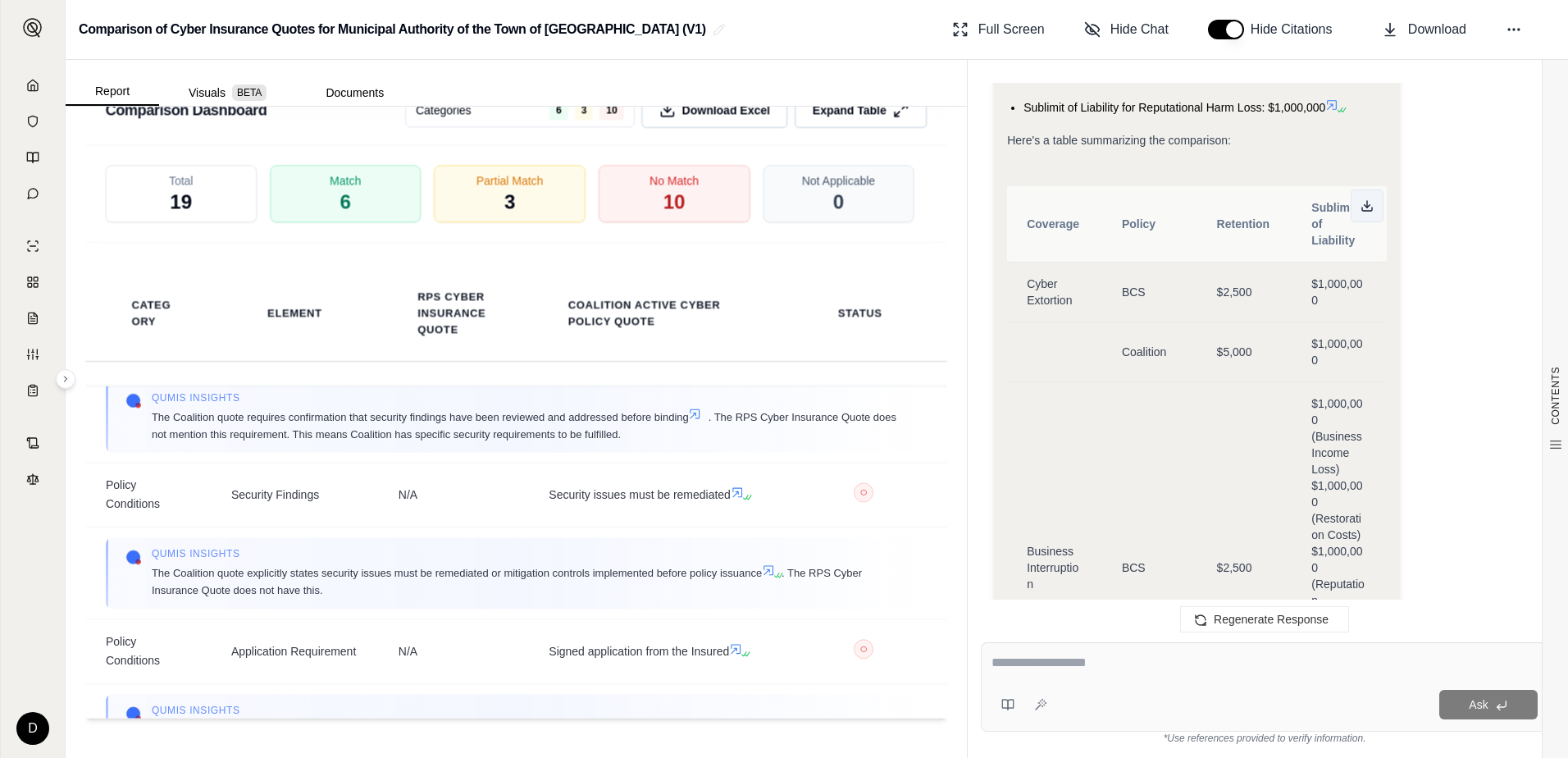
click at [1375, 222] on button at bounding box center [1367, 206] width 33 height 33
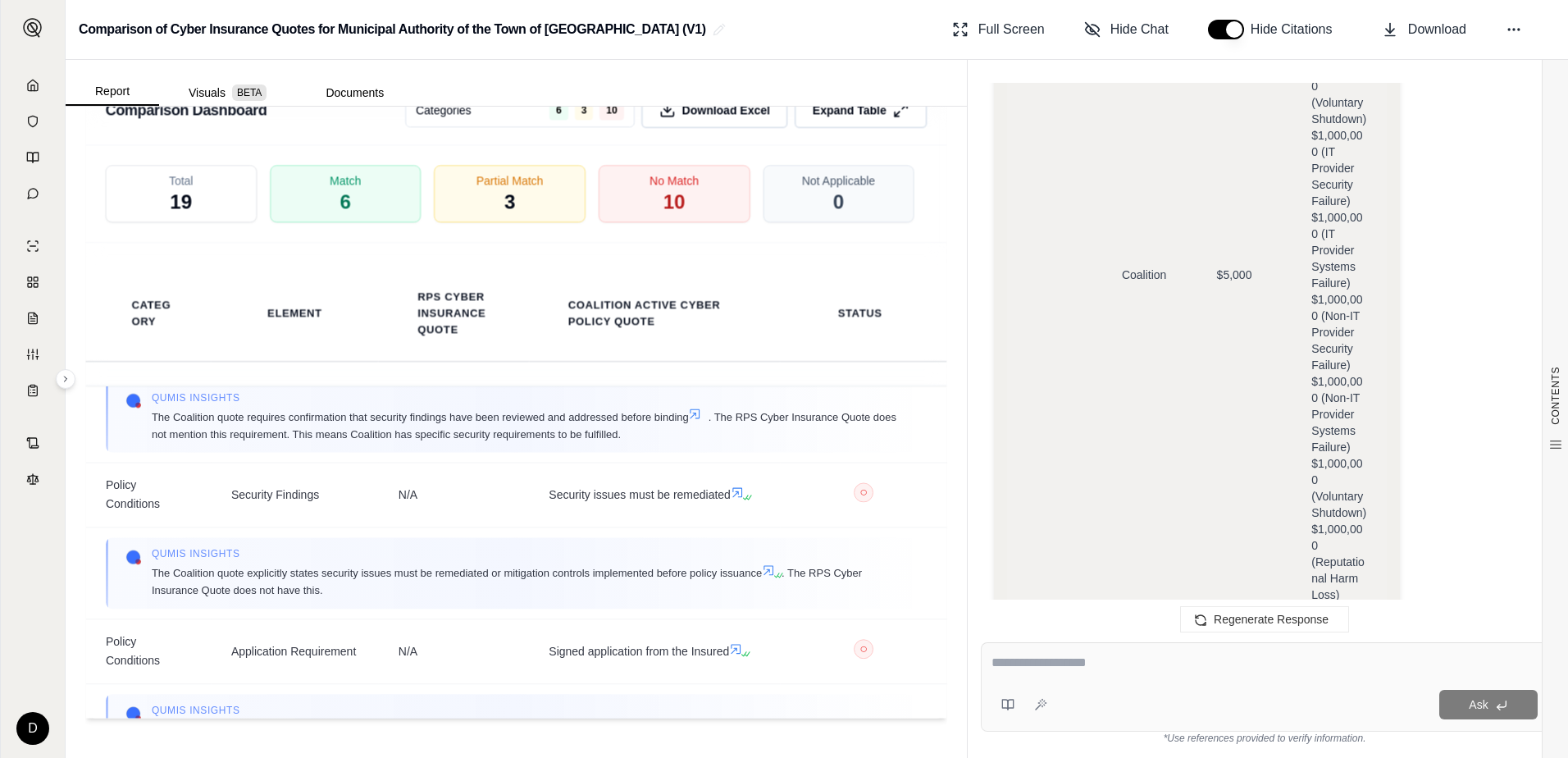
scroll to position [8068, 0]
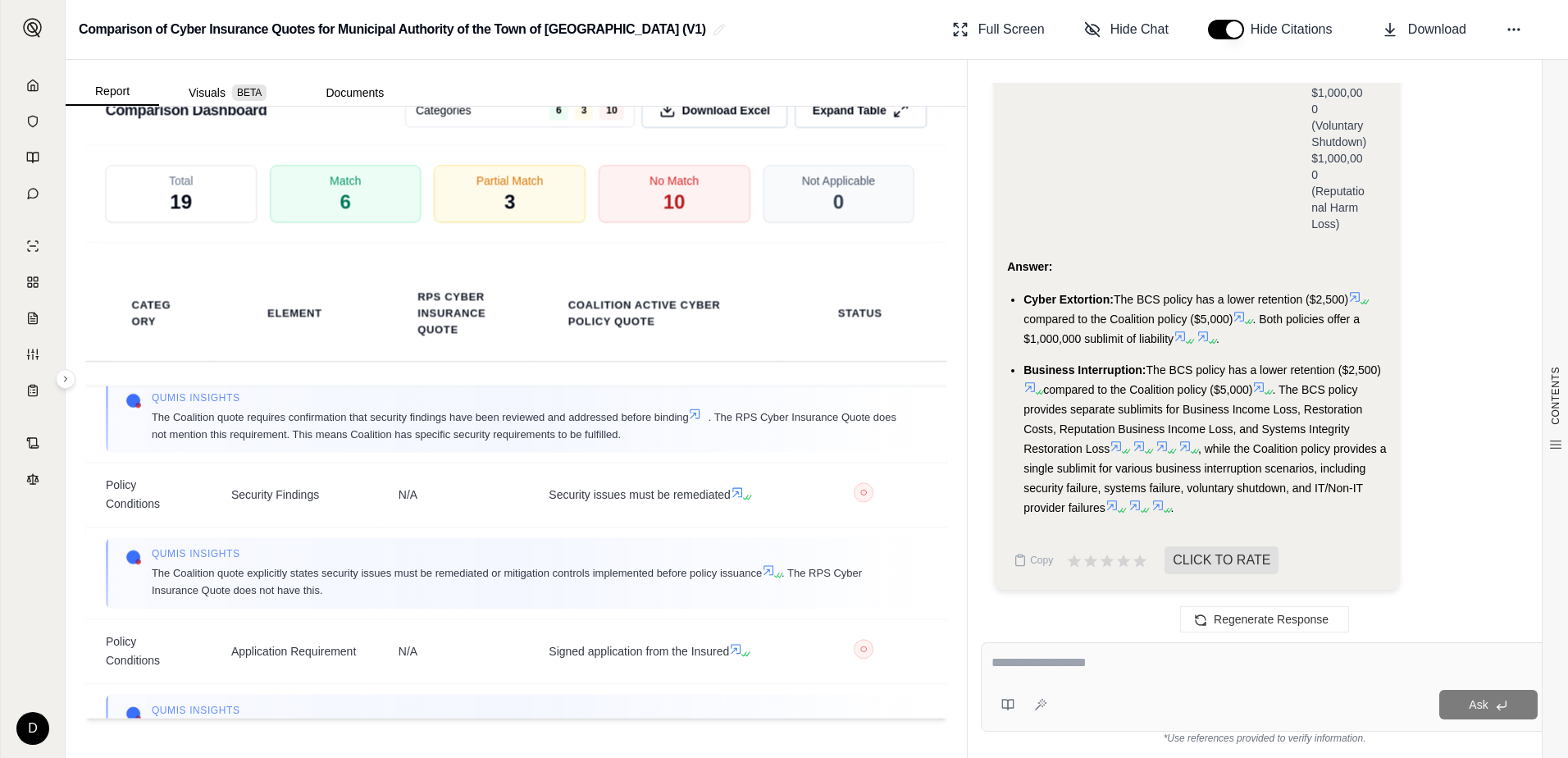
drag, startPoint x: 1465, startPoint y: 107, endPoint x: 1442, endPoint y: 333, distance: 227.2
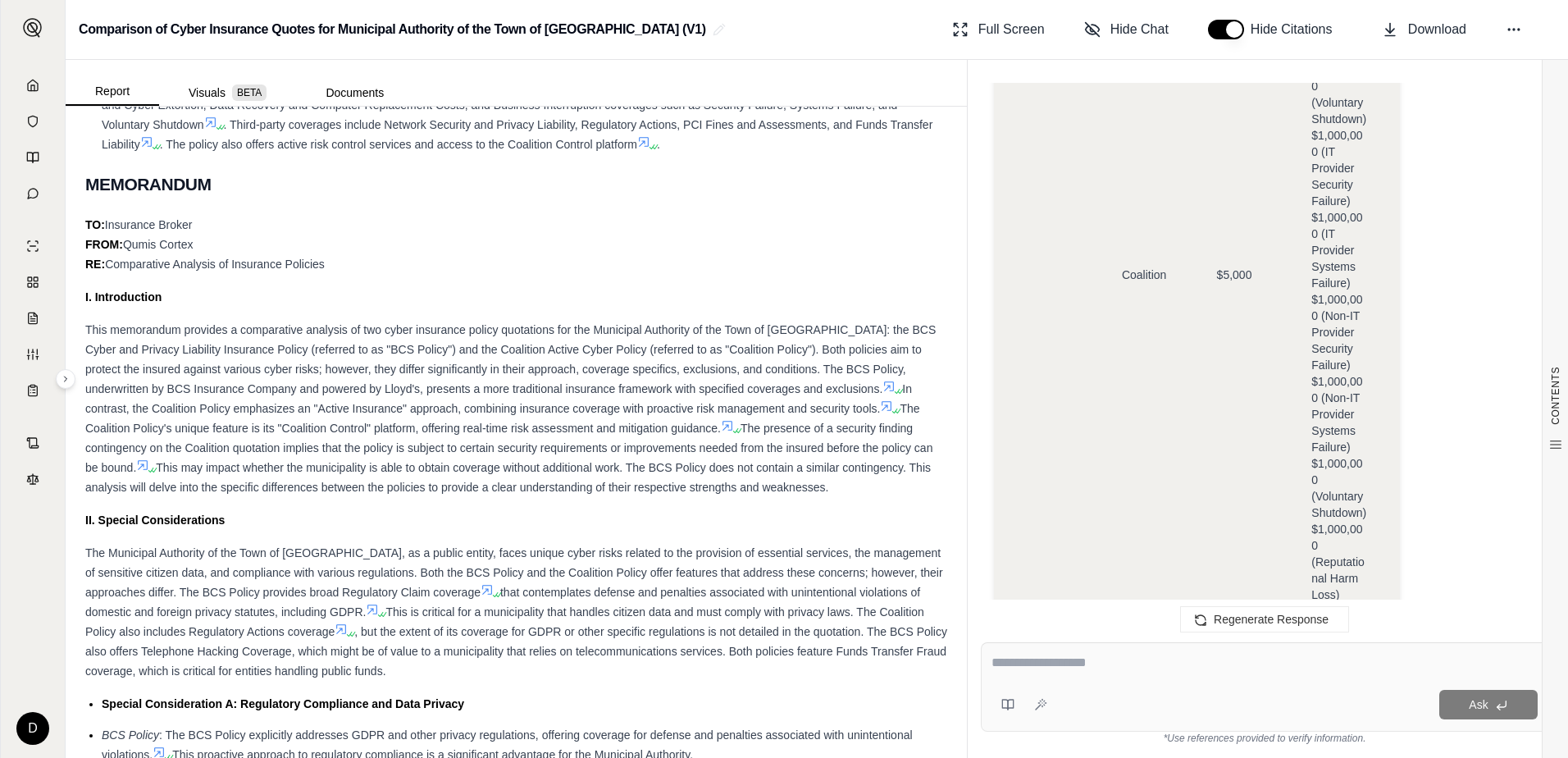
scroll to position [370, 0]
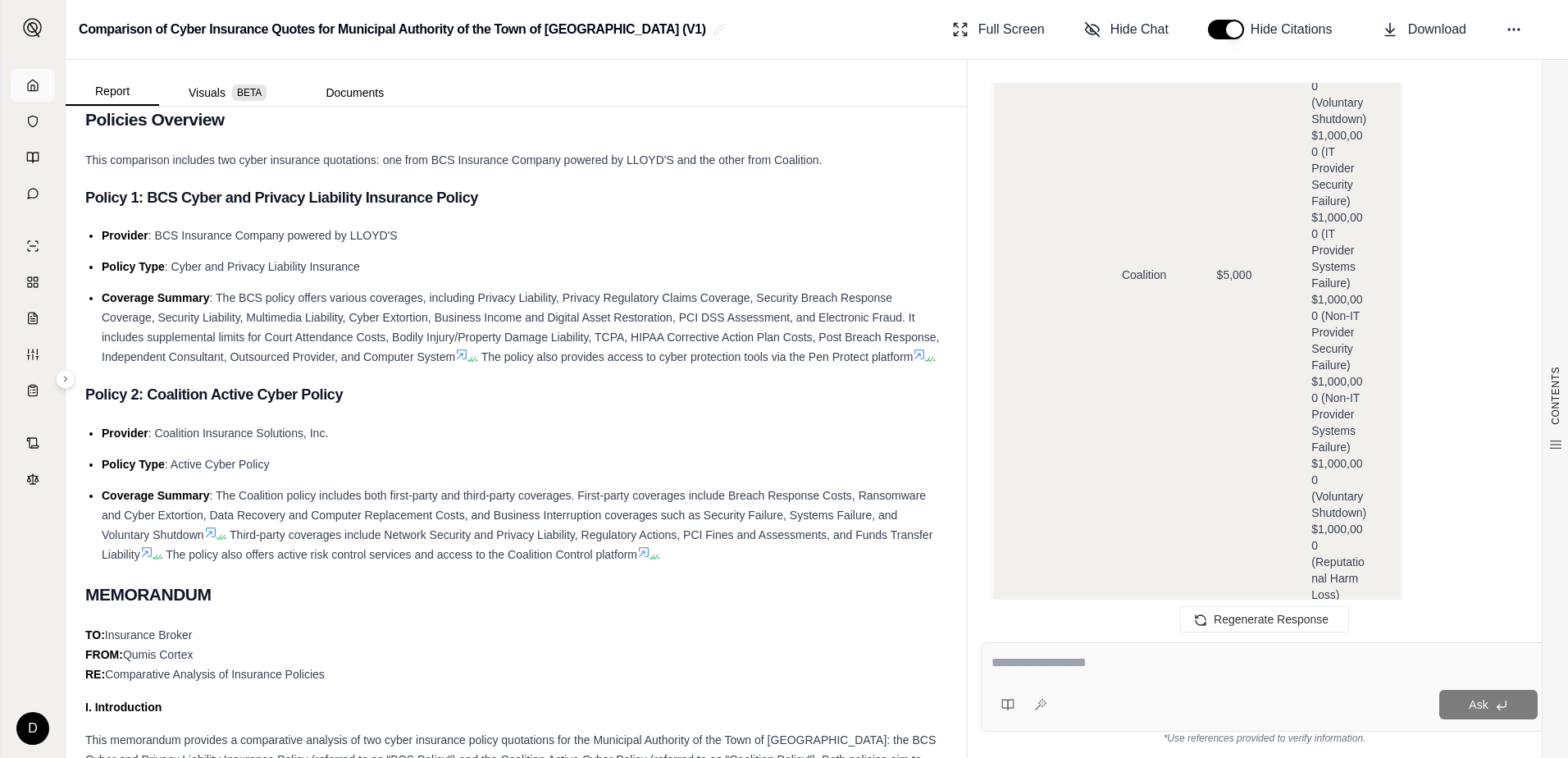
click at [35, 90] on icon at bounding box center [33, 84] width 10 height 11
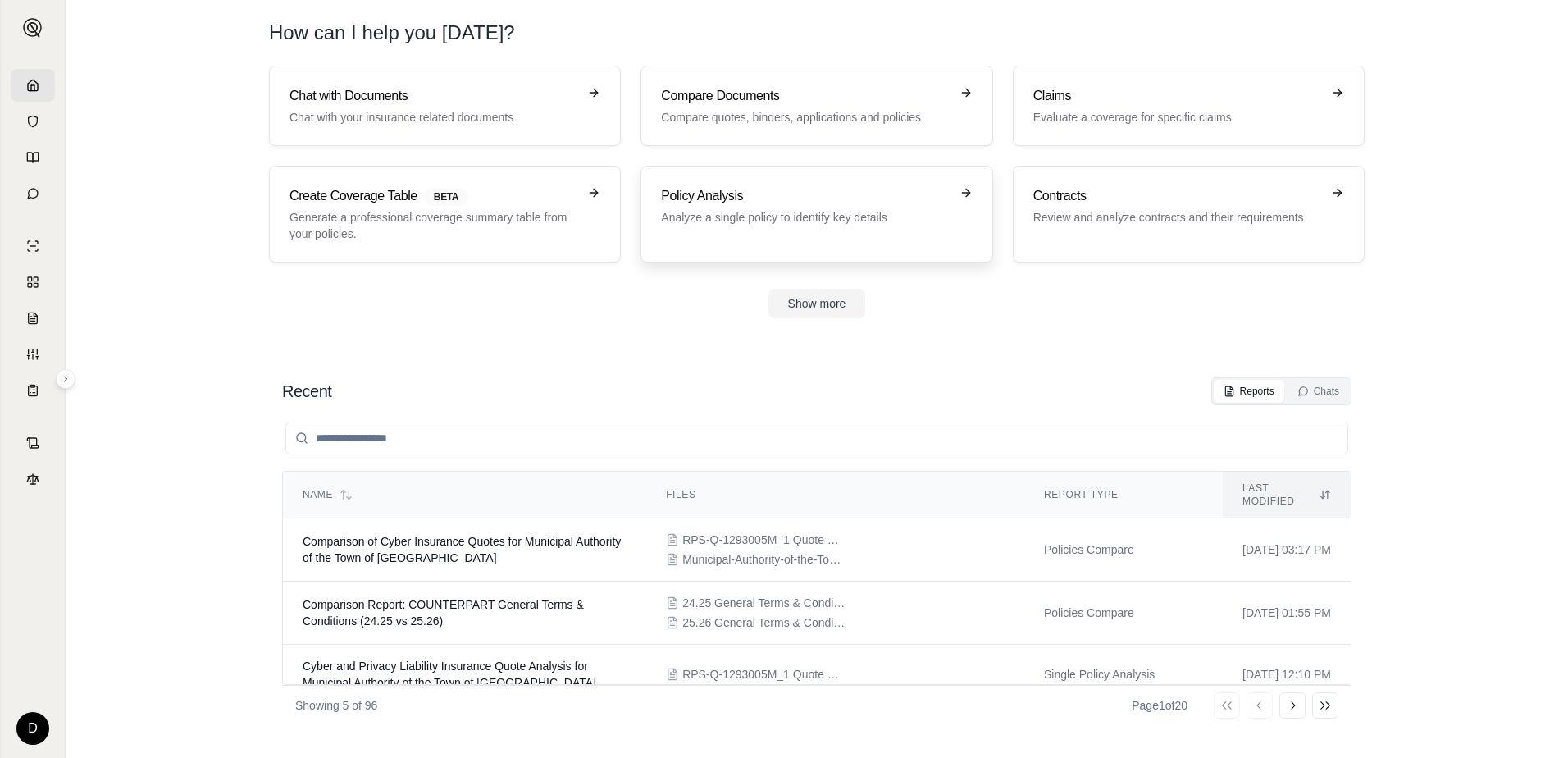
click at [776, 221] on p "Analyze a single policy to identify key details" at bounding box center [804, 217] width 288 height 16
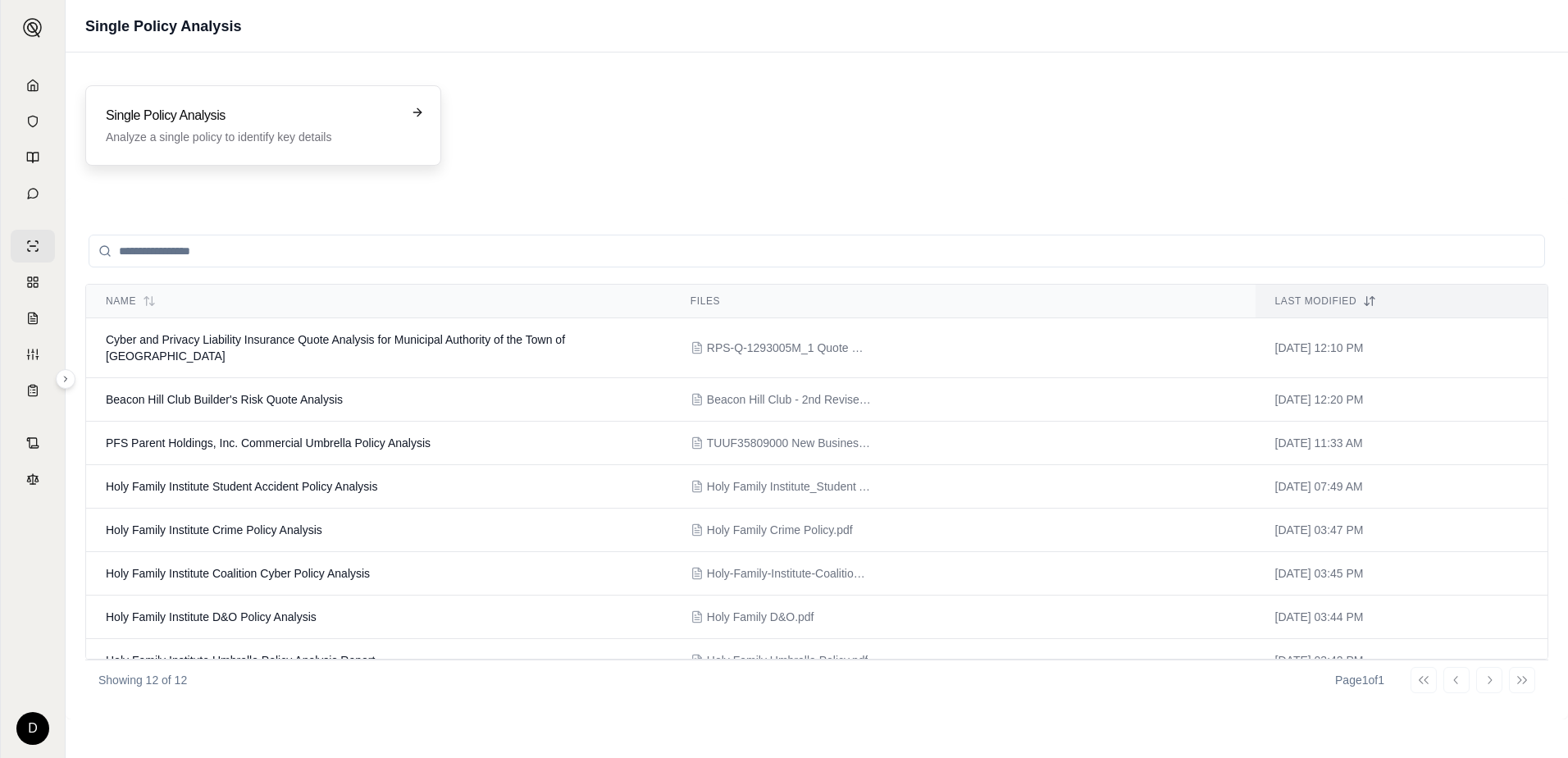
click at [204, 115] on h3 "Single Policy Analysis" at bounding box center [251, 115] width 292 height 19
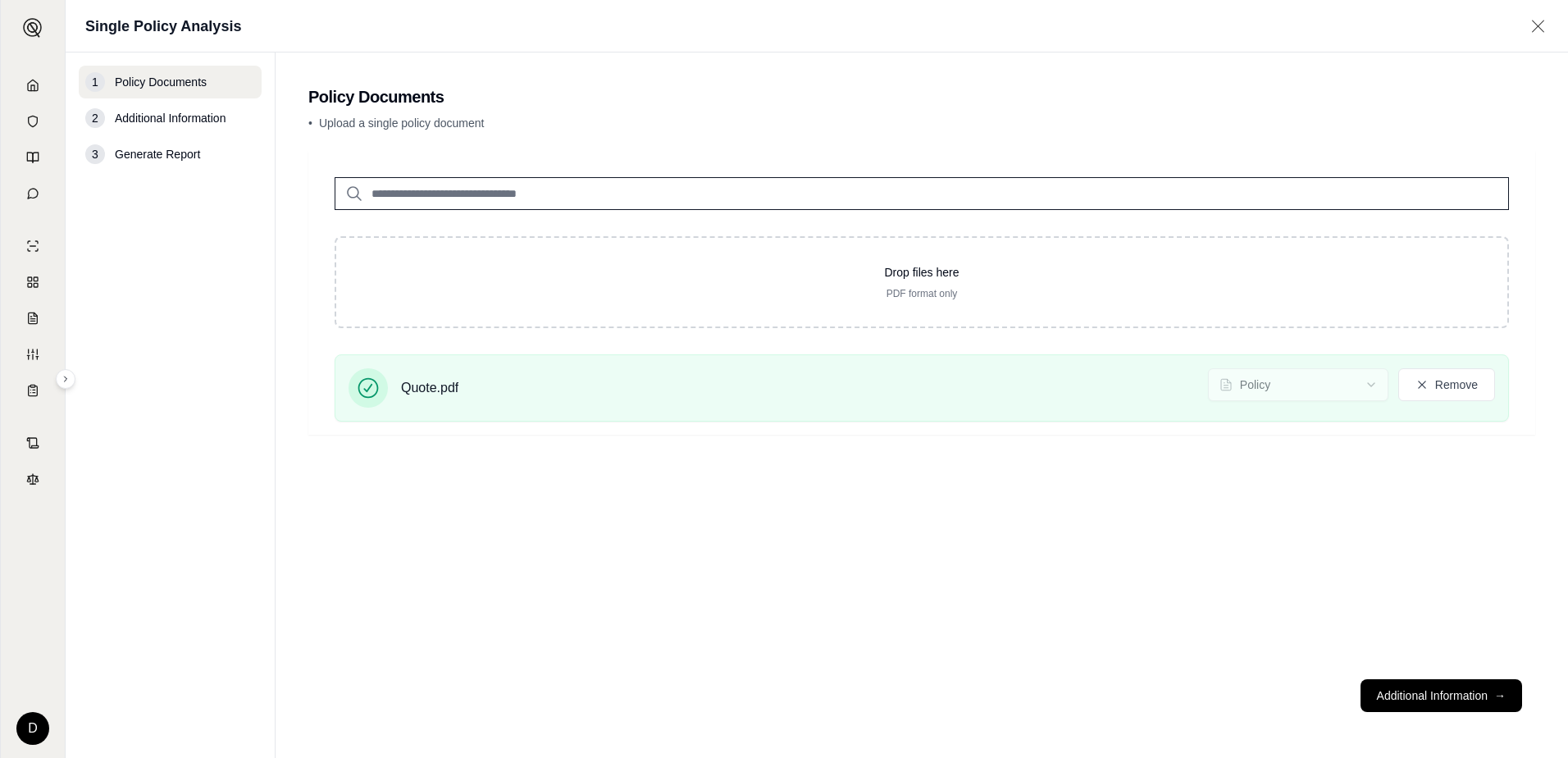
click at [763, 490] on div "Drop files here PDF format only Quote.pdf Policy Remove" at bounding box center [922, 409] width 1226 height 515
click at [1431, 694] on button "Additional Information →" at bounding box center [1441, 696] width 162 height 33
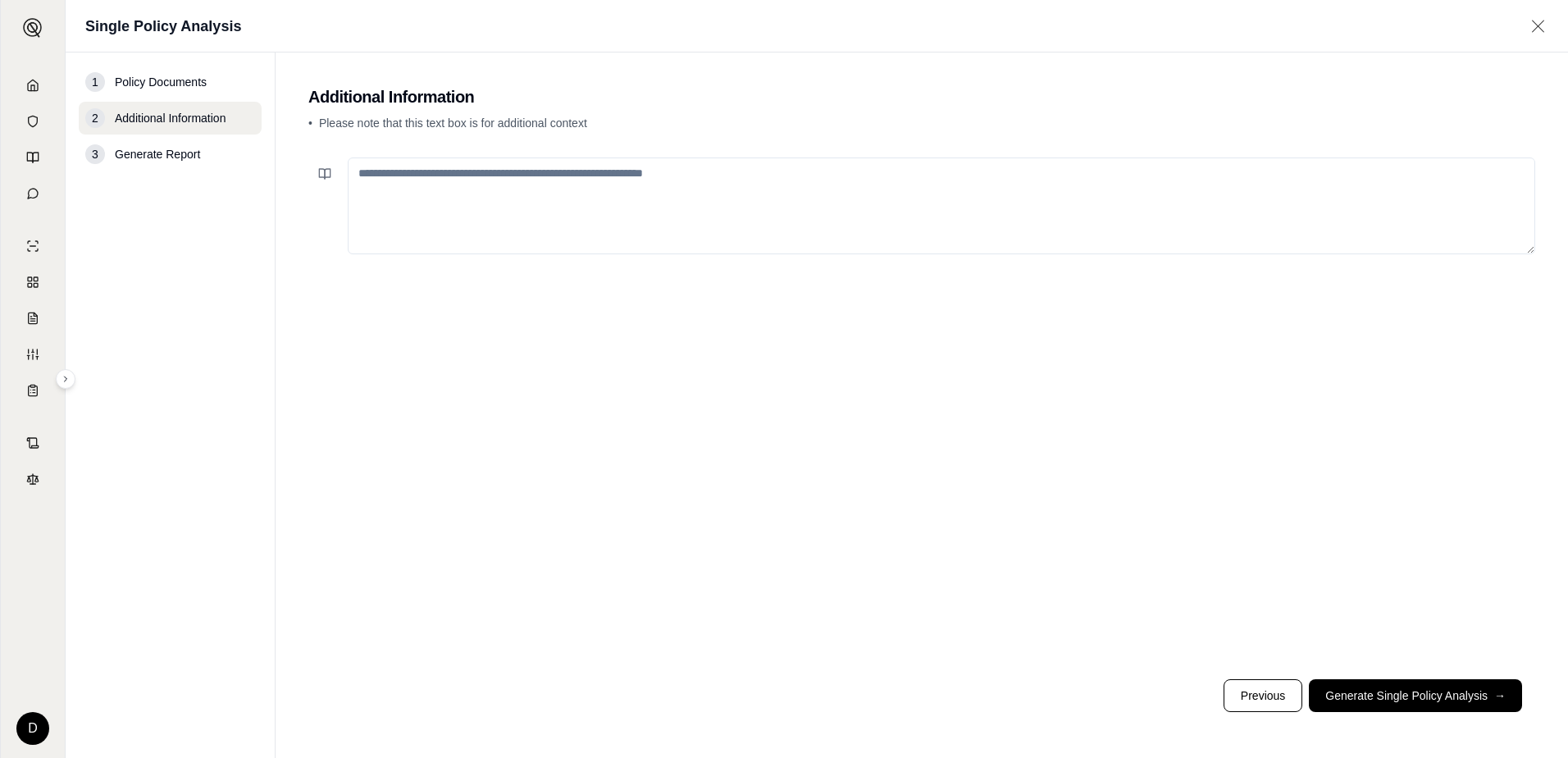
click at [1381, 696] on button "Generate Single Policy Analysis →" at bounding box center [1416, 696] width 213 height 33
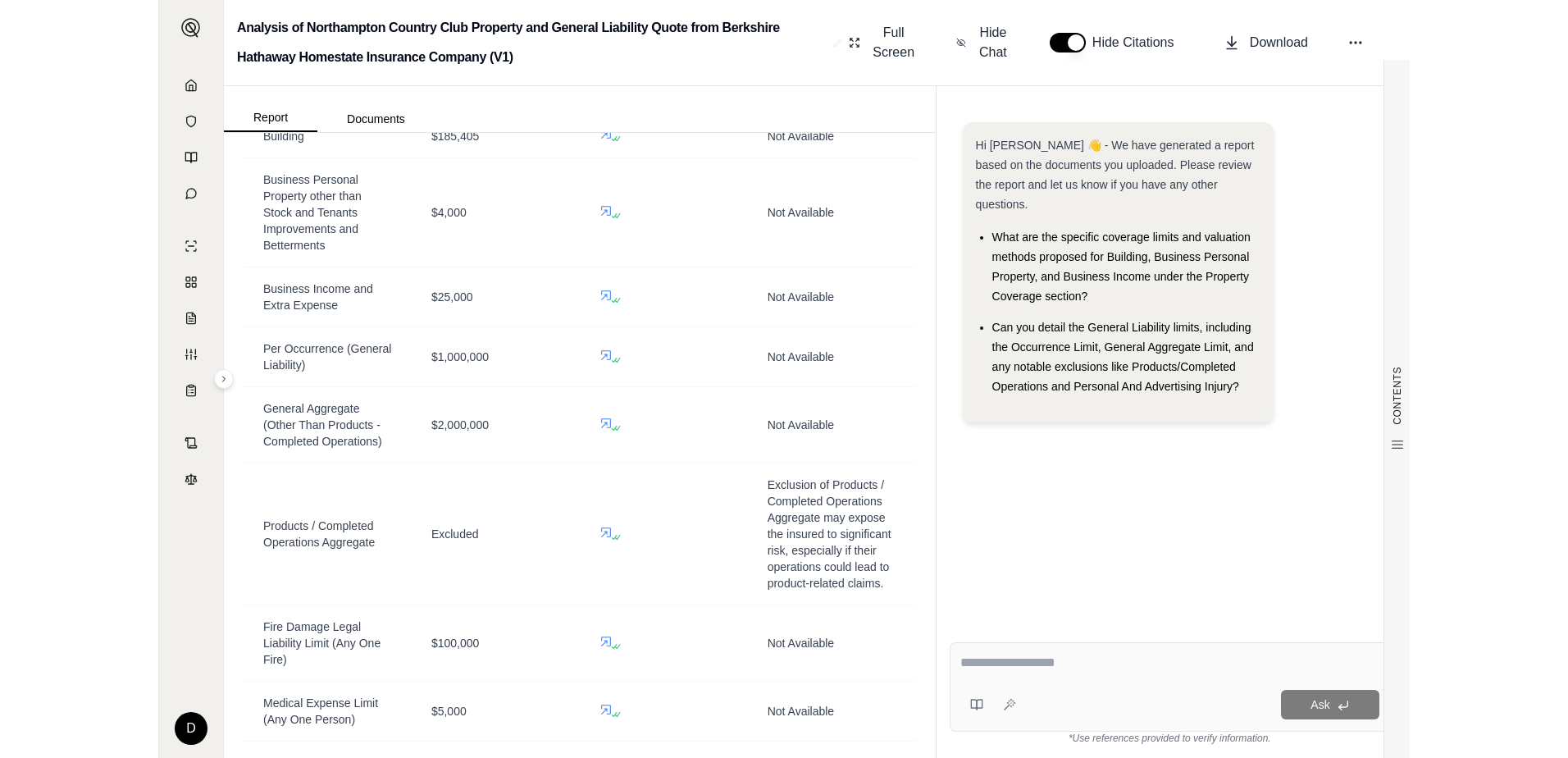
scroll to position [735, 0]
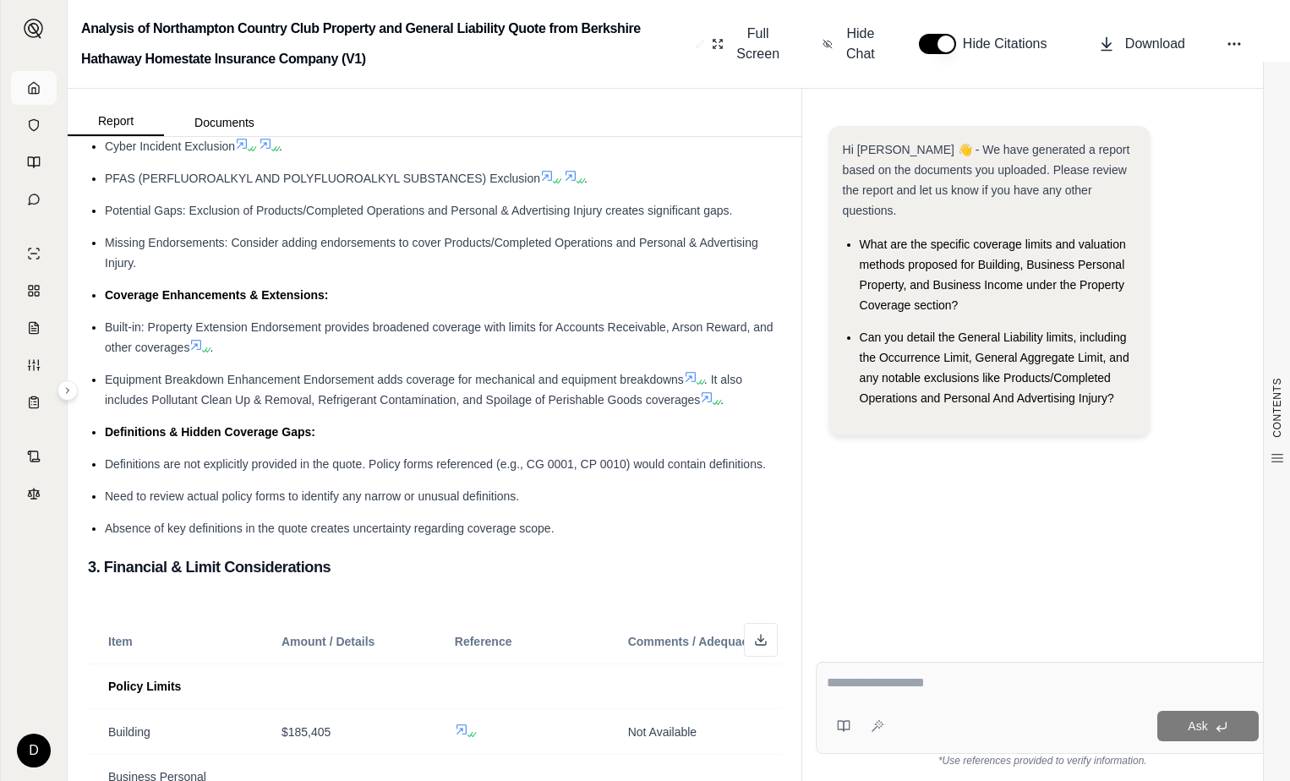
click at [41, 92] on link at bounding box center [34, 88] width 46 height 34
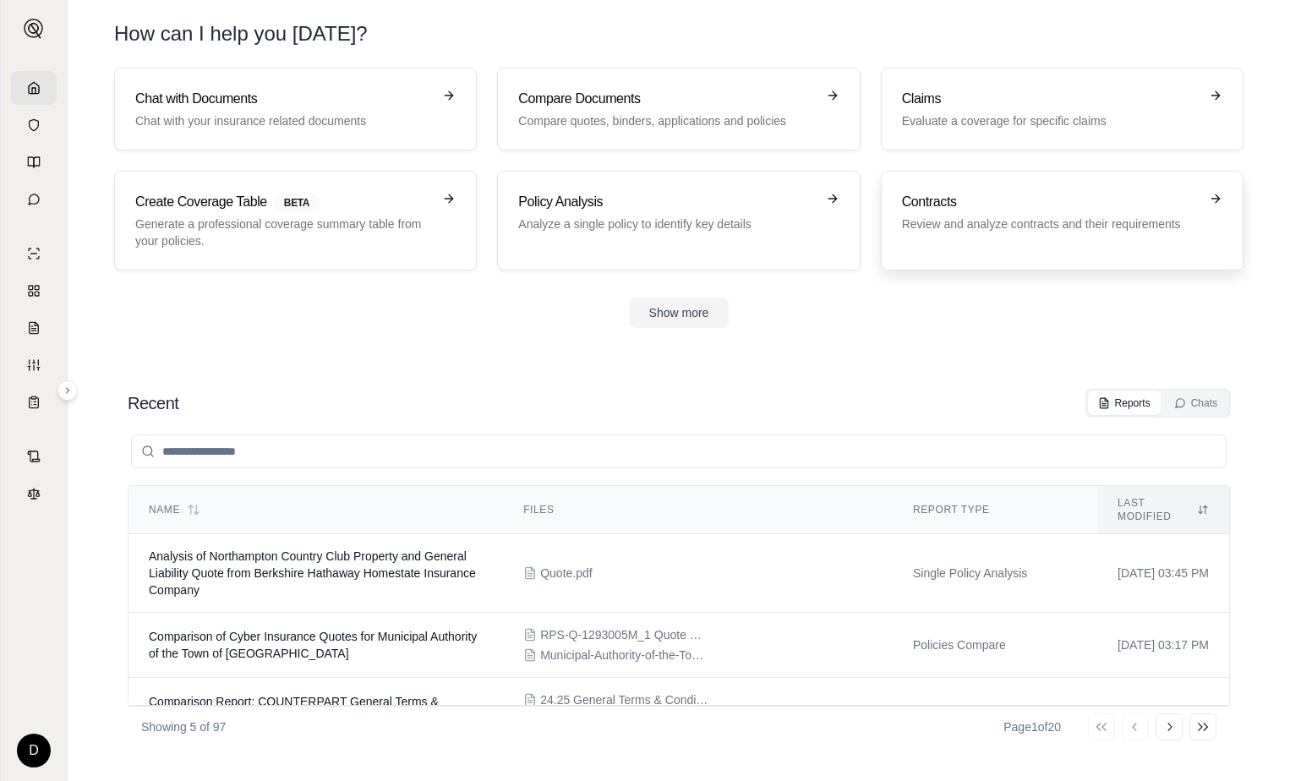
click at [1048, 223] on p "Review and analyze contracts and their requirements" at bounding box center [1050, 224] width 297 height 17
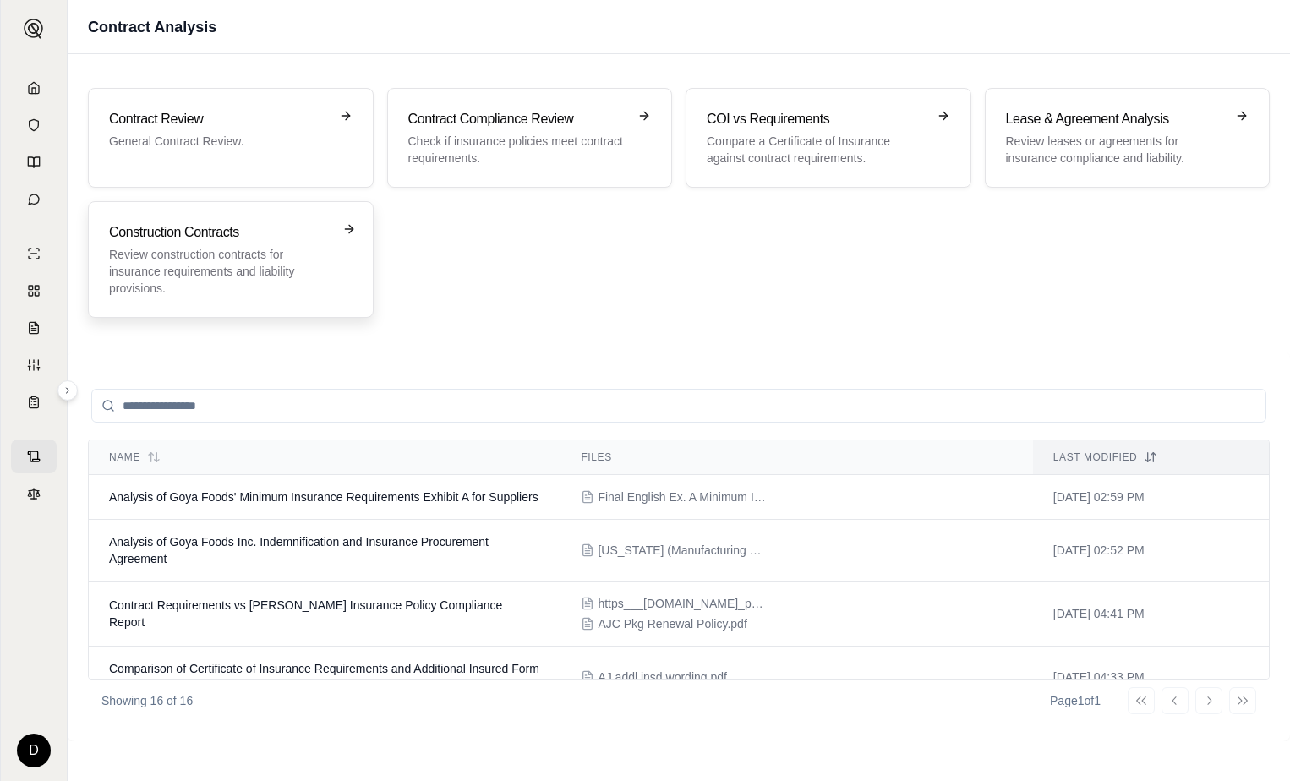
click at [238, 255] on p "Review construction contracts for insurance requirements and liability provisio…" at bounding box center [219, 271] width 220 height 51
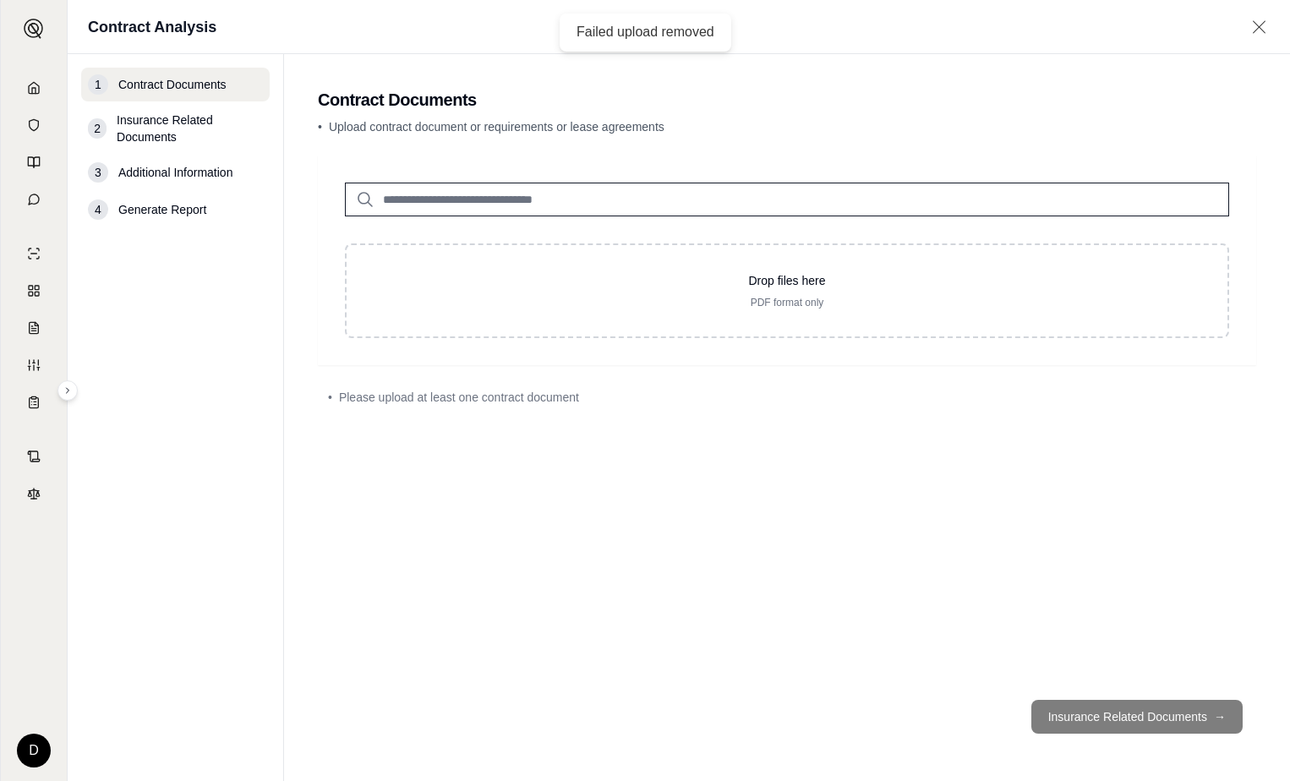
click at [717, 571] on div "Drop files here PDF format only • Please upload at least one contract document" at bounding box center [787, 421] width 938 height 531
click at [37, 89] on icon at bounding box center [34, 88] width 14 height 14
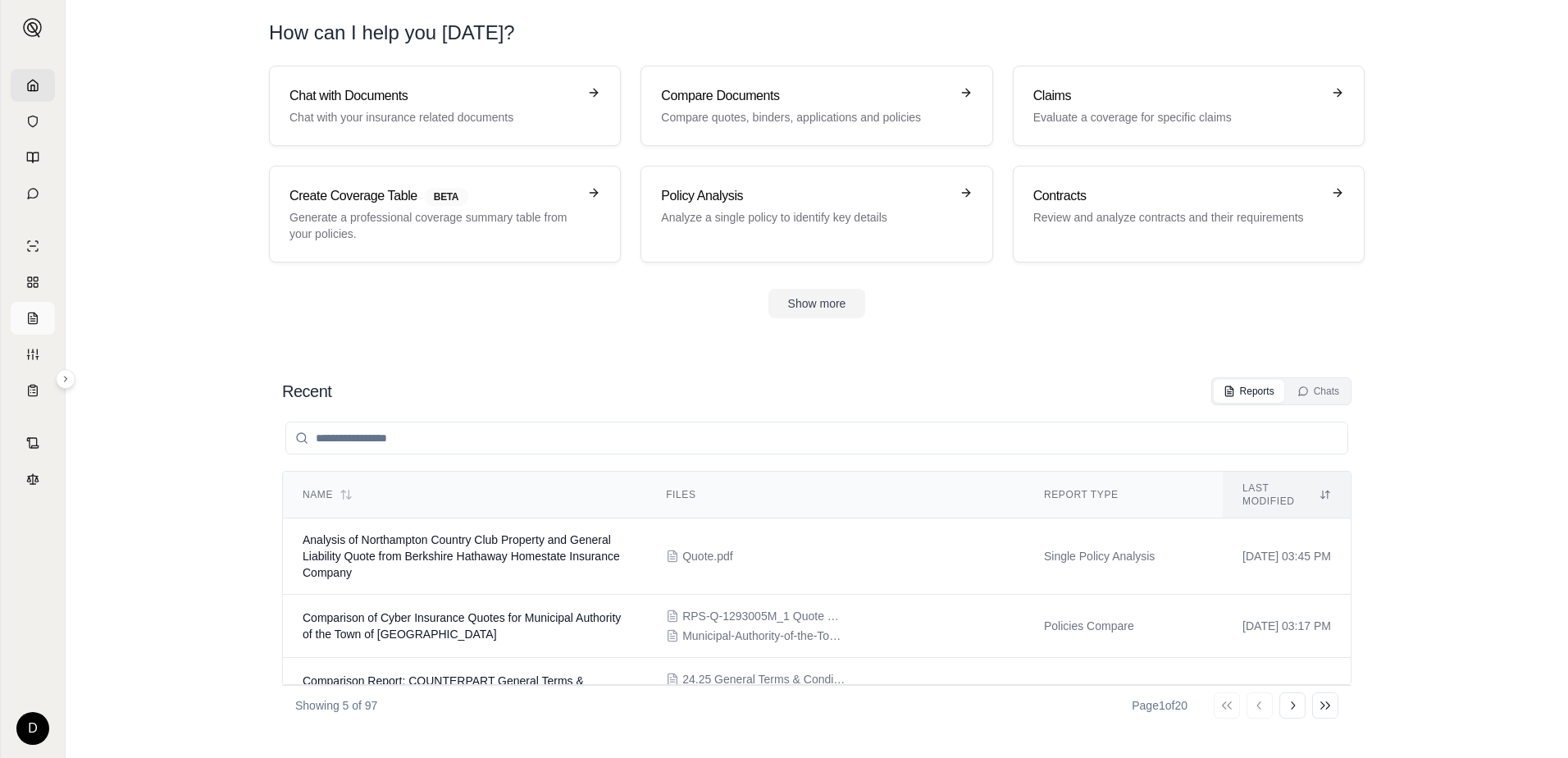
click at [29, 316] on icon at bounding box center [33, 317] width 9 height 11
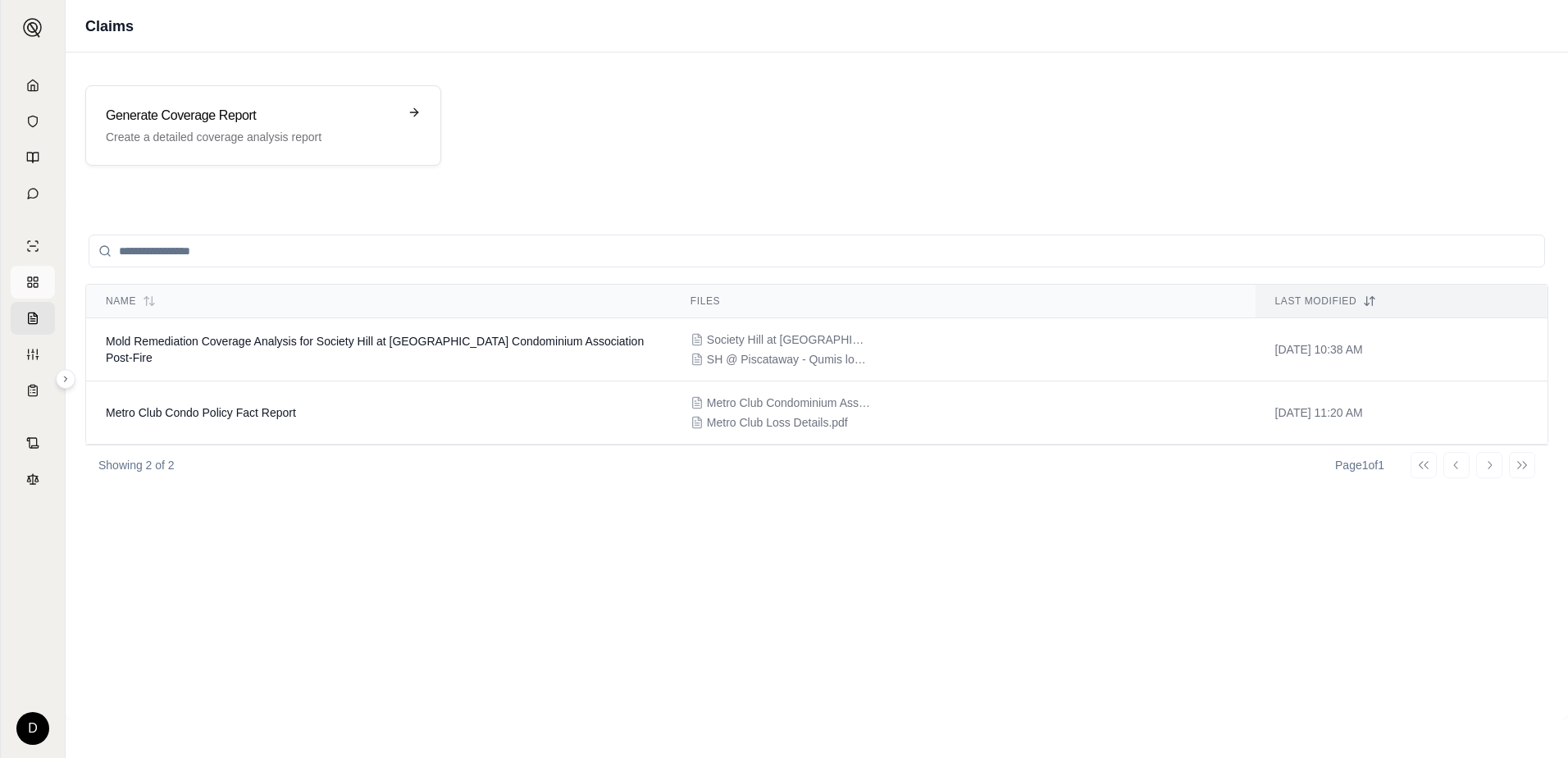
click at [35, 279] on icon at bounding box center [33, 282] width 14 height 14
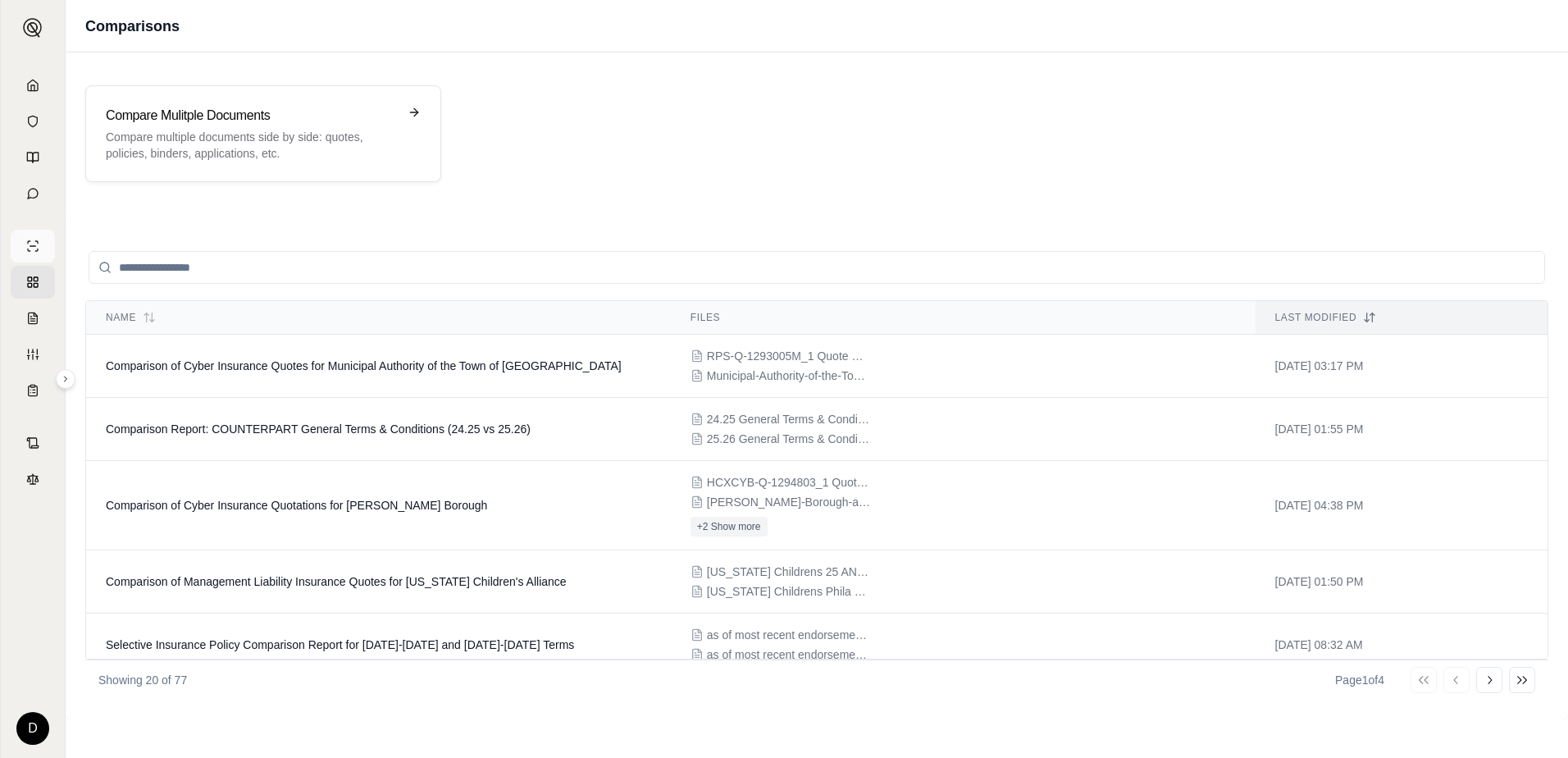
click at [35, 257] on link at bounding box center [33, 247] width 45 height 33
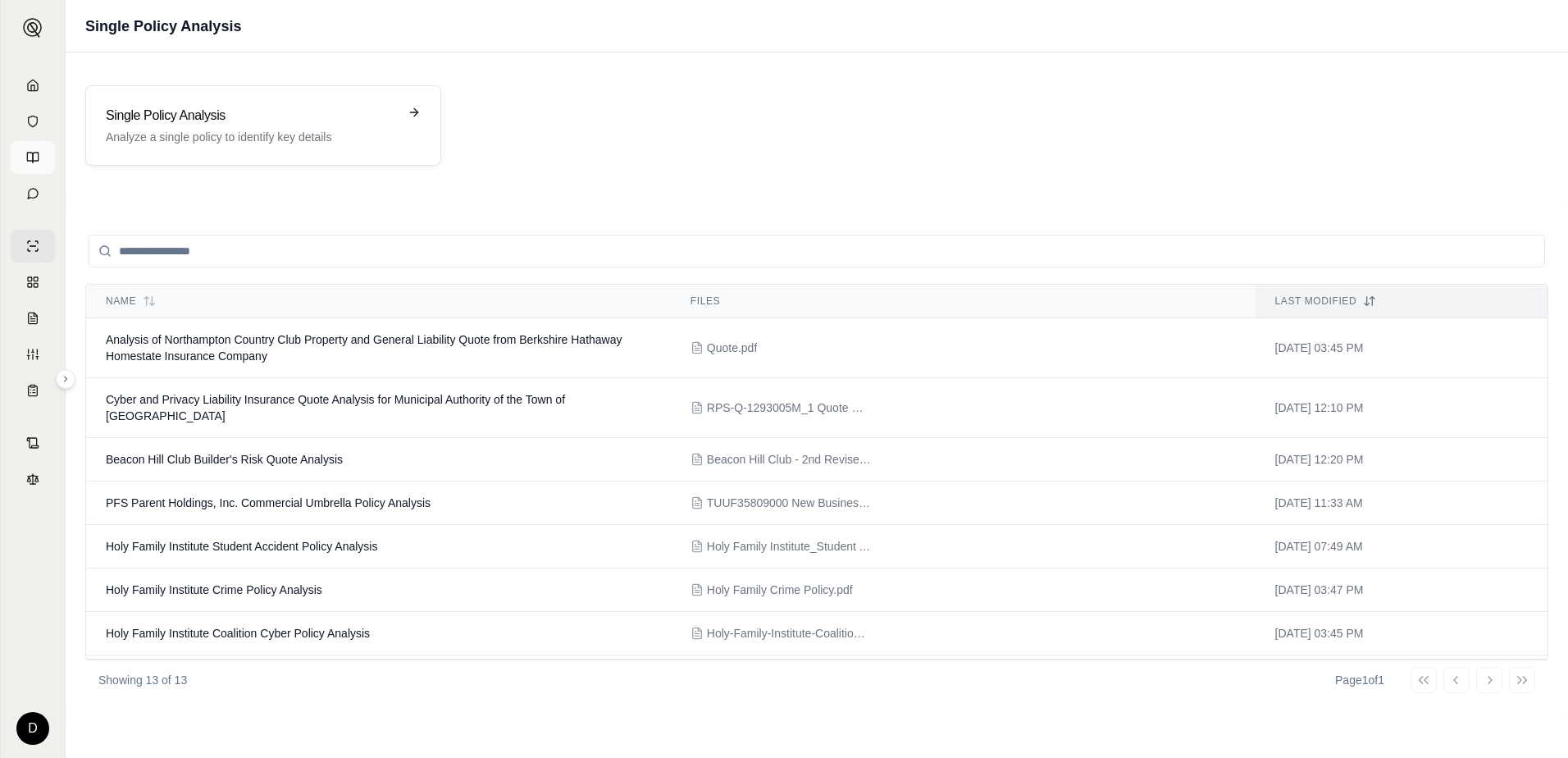
click at [31, 149] on link at bounding box center [33, 157] width 45 height 33
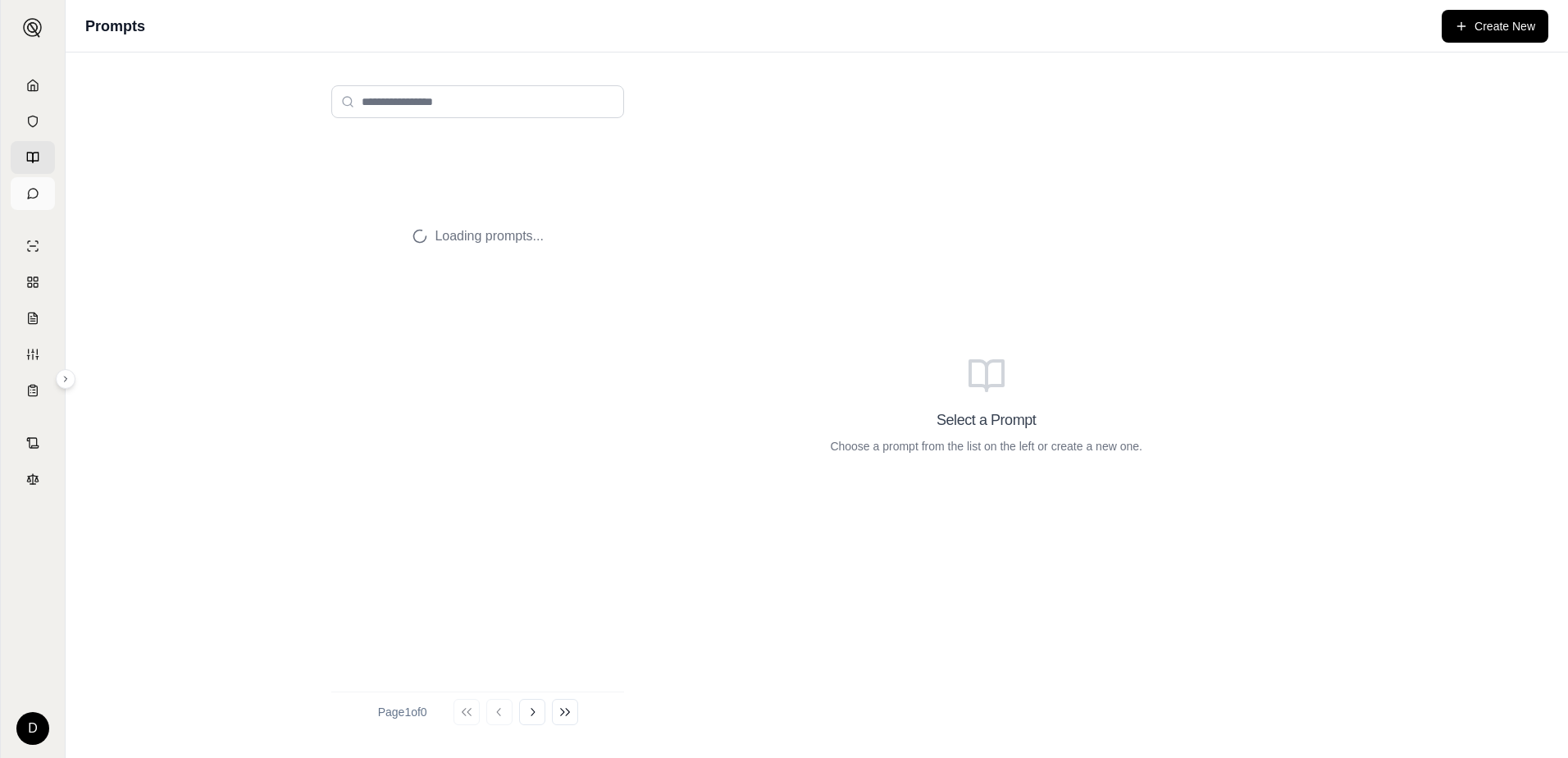
click at [32, 200] on link at bounding box center [33, 194] width 45 height 33
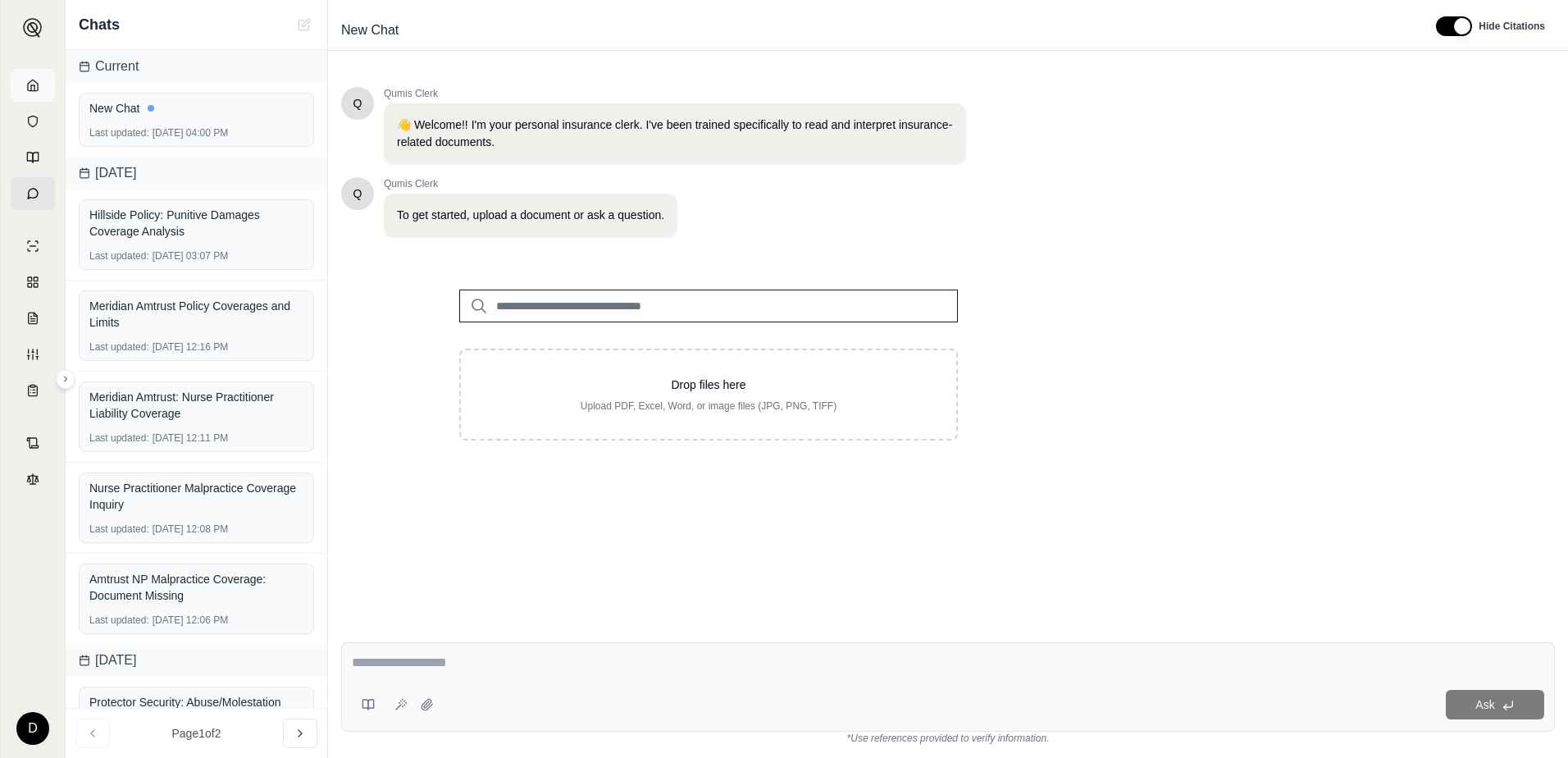
click at [40, 79] on link at bounding box center [33, 85] width 45 height 33
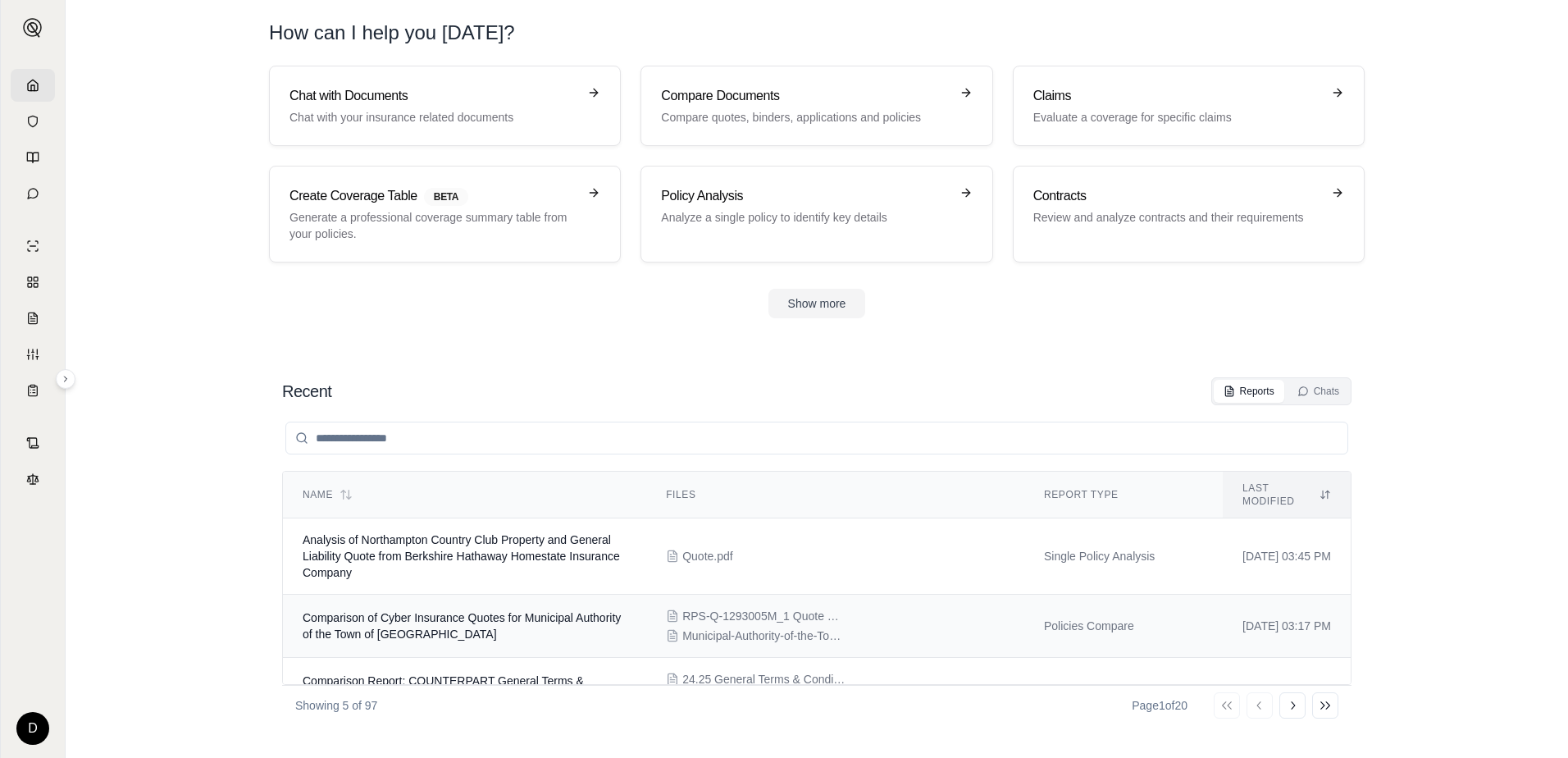
click at [367, 611] on span "Comparison of Cyber Insurance Quotes for Municipal Authority of the Town of [GE…" at bounding box center [462, 626] width 318 height 29
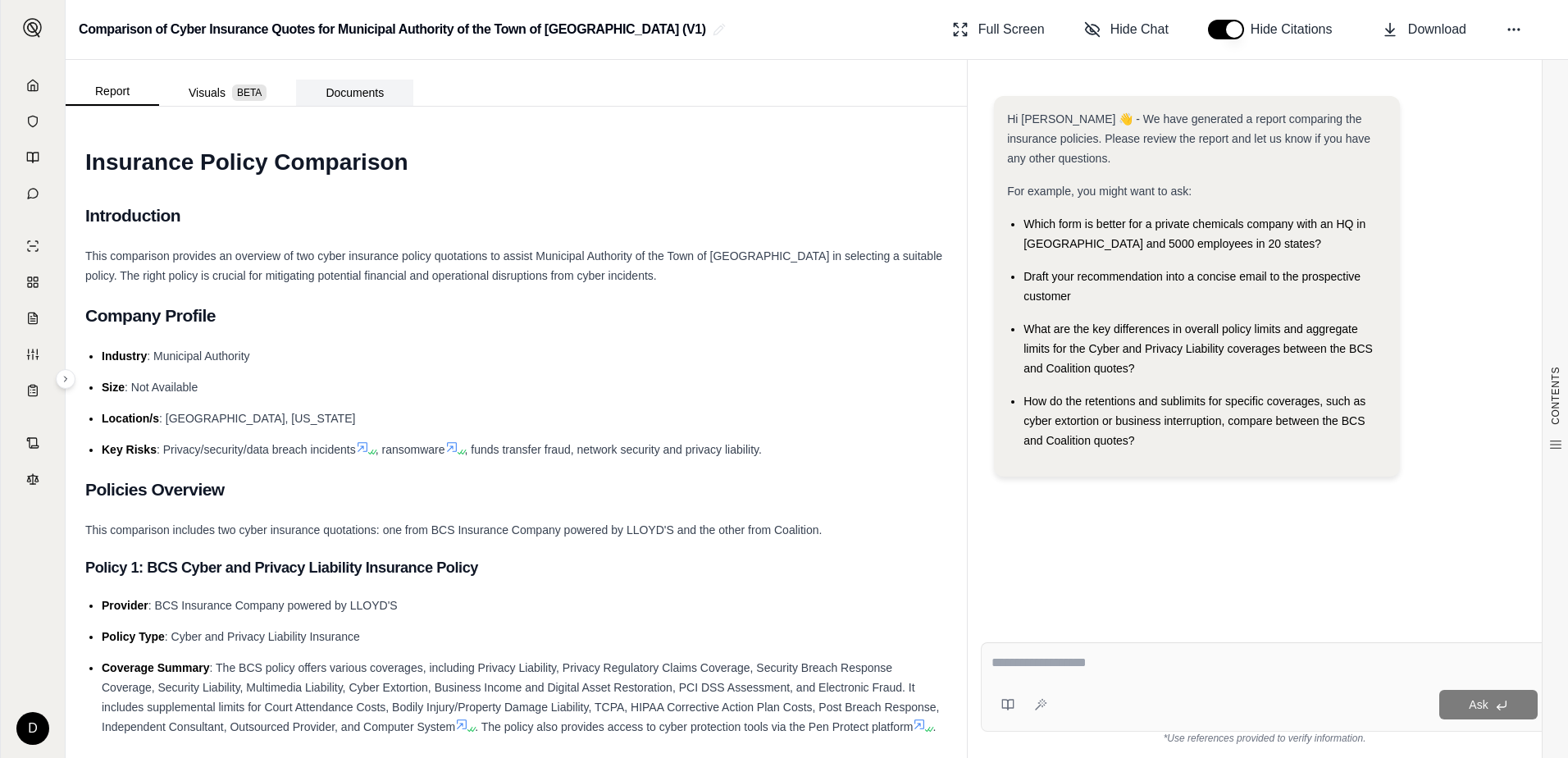
click at [368, 87] on button "Documents" at bounding box center [354, 92] width 117 height 26
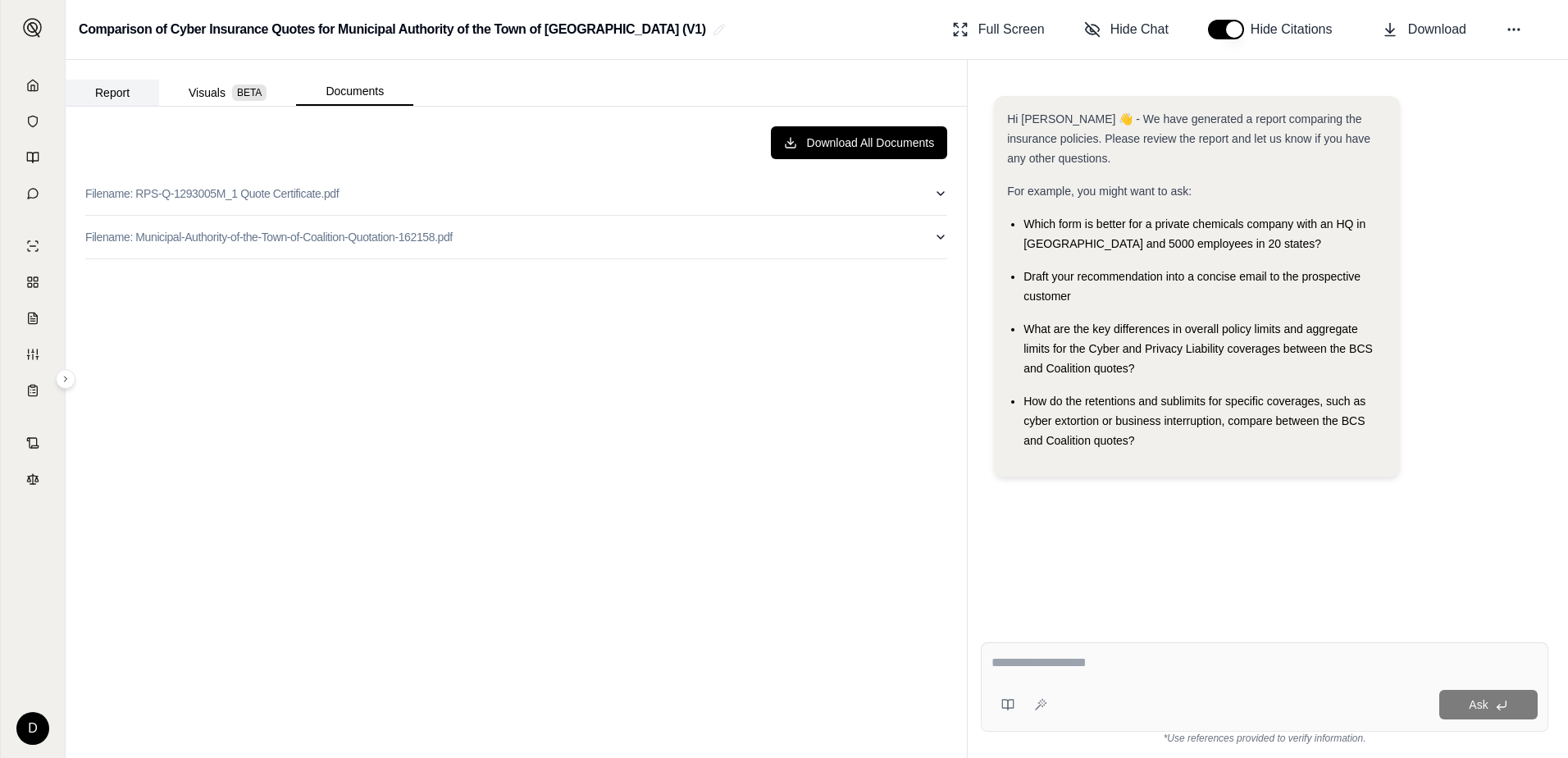
click at [105, 96] on button "Report" at bounding box center [113, 92] width 93 height 26
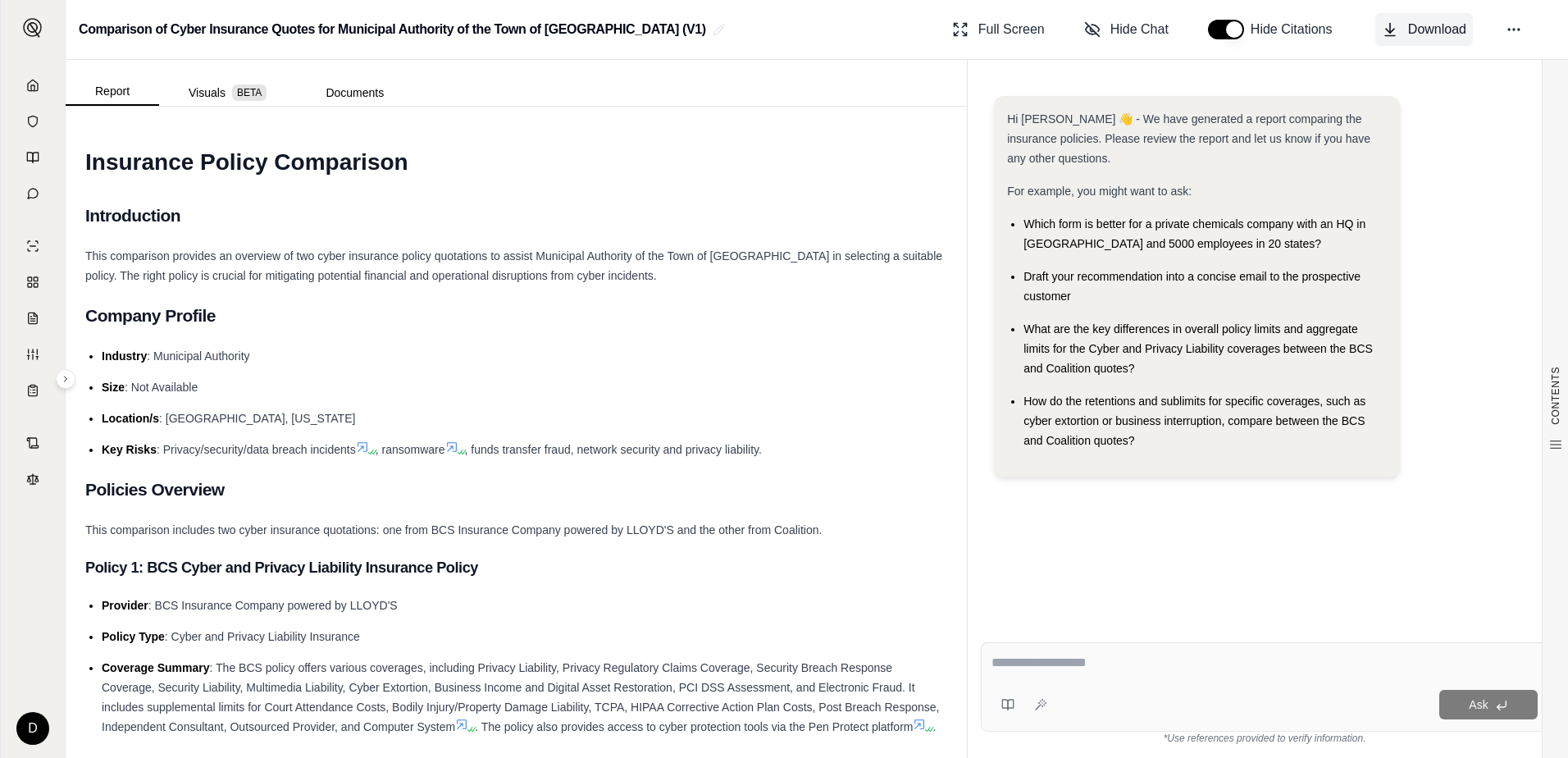
click at [1390, 29] on icon at bounding box center [1389, 29] width 16 height 16
click at [40, 729] on html "D Comparison of Cyber Insurance Quotes for Municipal Authority of the Town of […" at bounding box center [784, 379] width 1568 height 758
click at [45, 694] on div "Log Out" at bounding box center [71, 691] width 135 height 26
